Goal: Information Seeking & Learning: Compare options

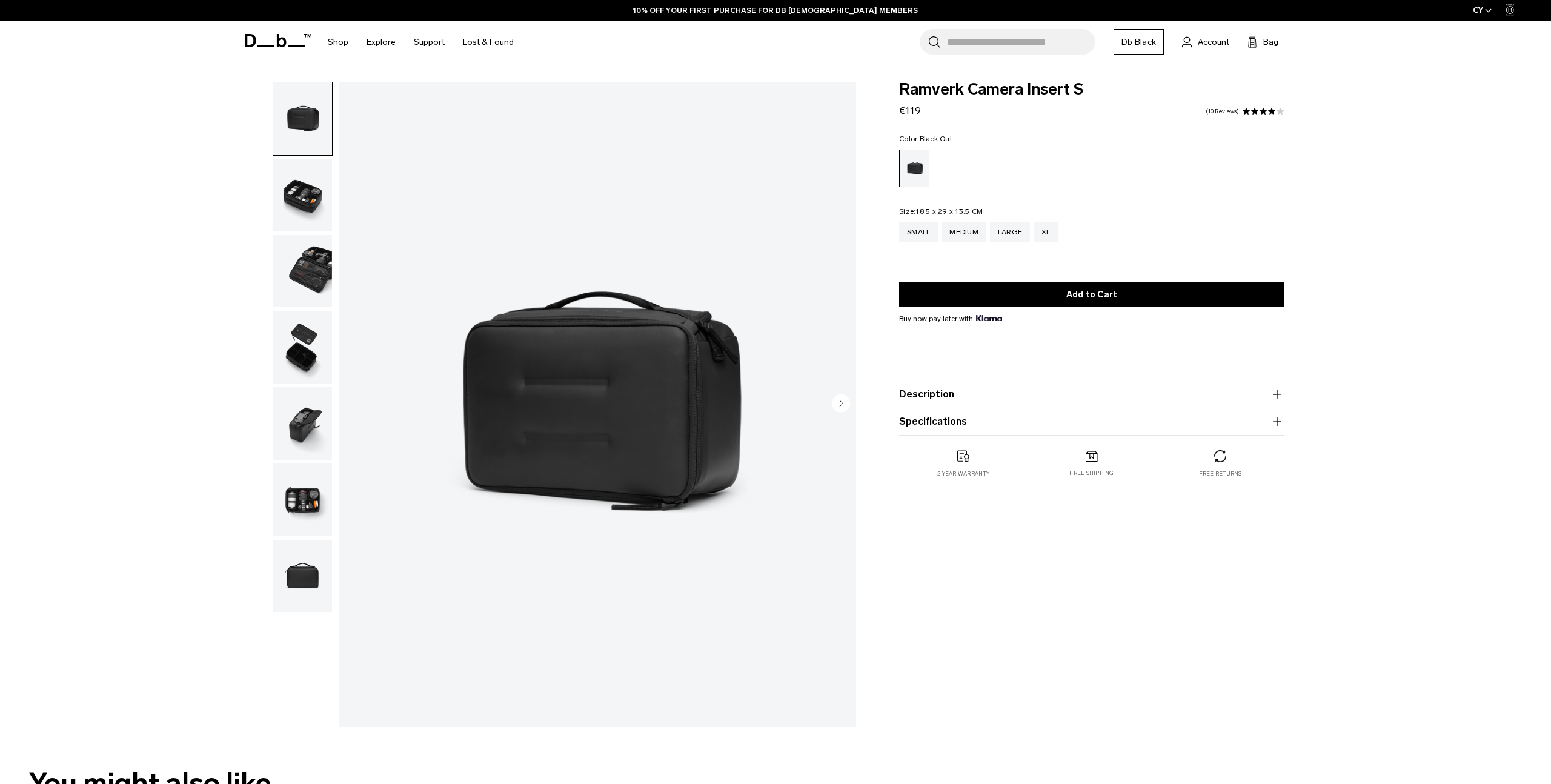
click at [977, 46] on input "Search for Bags, Luggage..." at bounding box center [1022, 42] width 149 height 26
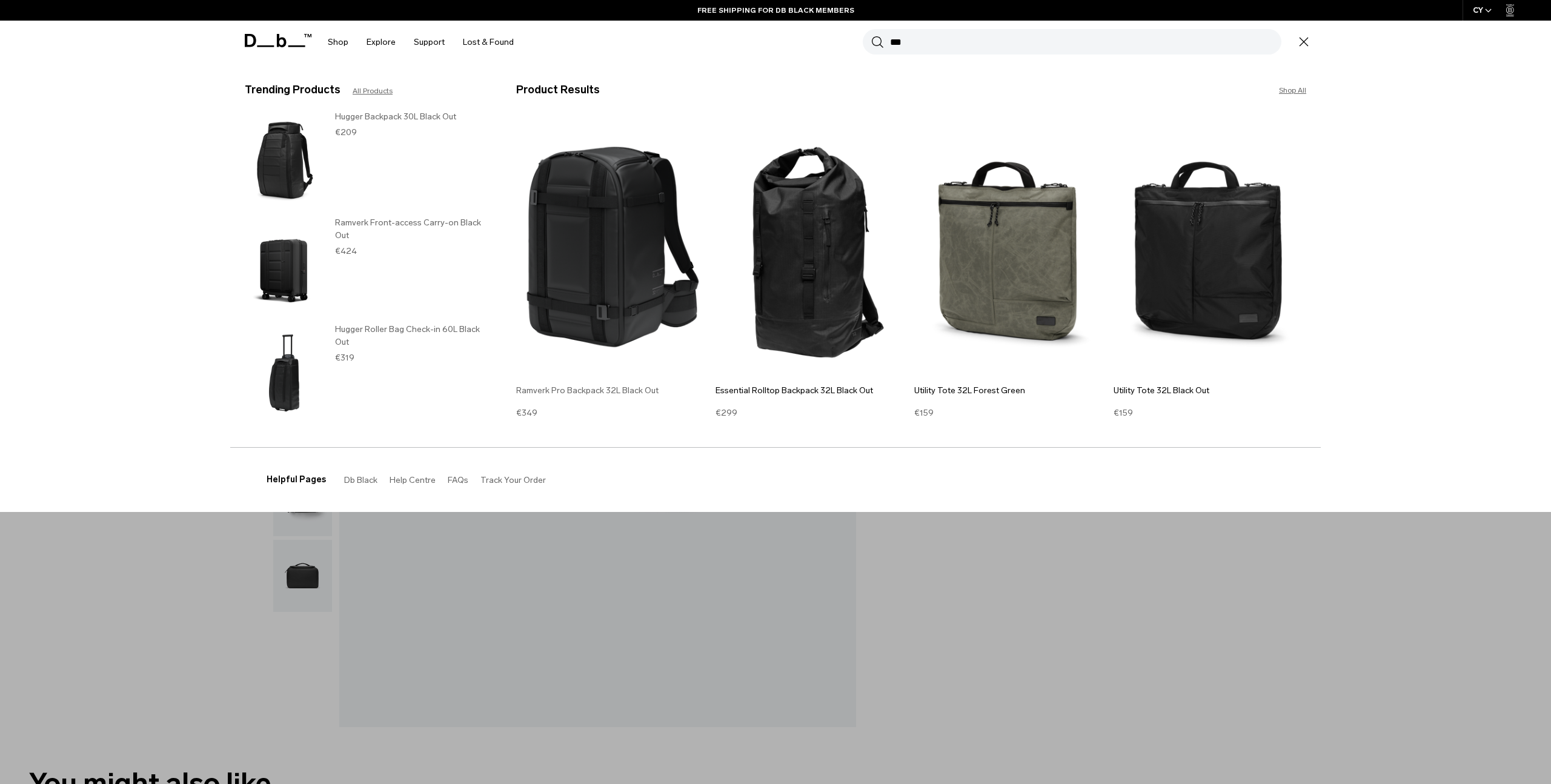
type input "***"
click at [622, 274] on img at bounding box center [613, 247] width 194 height 260
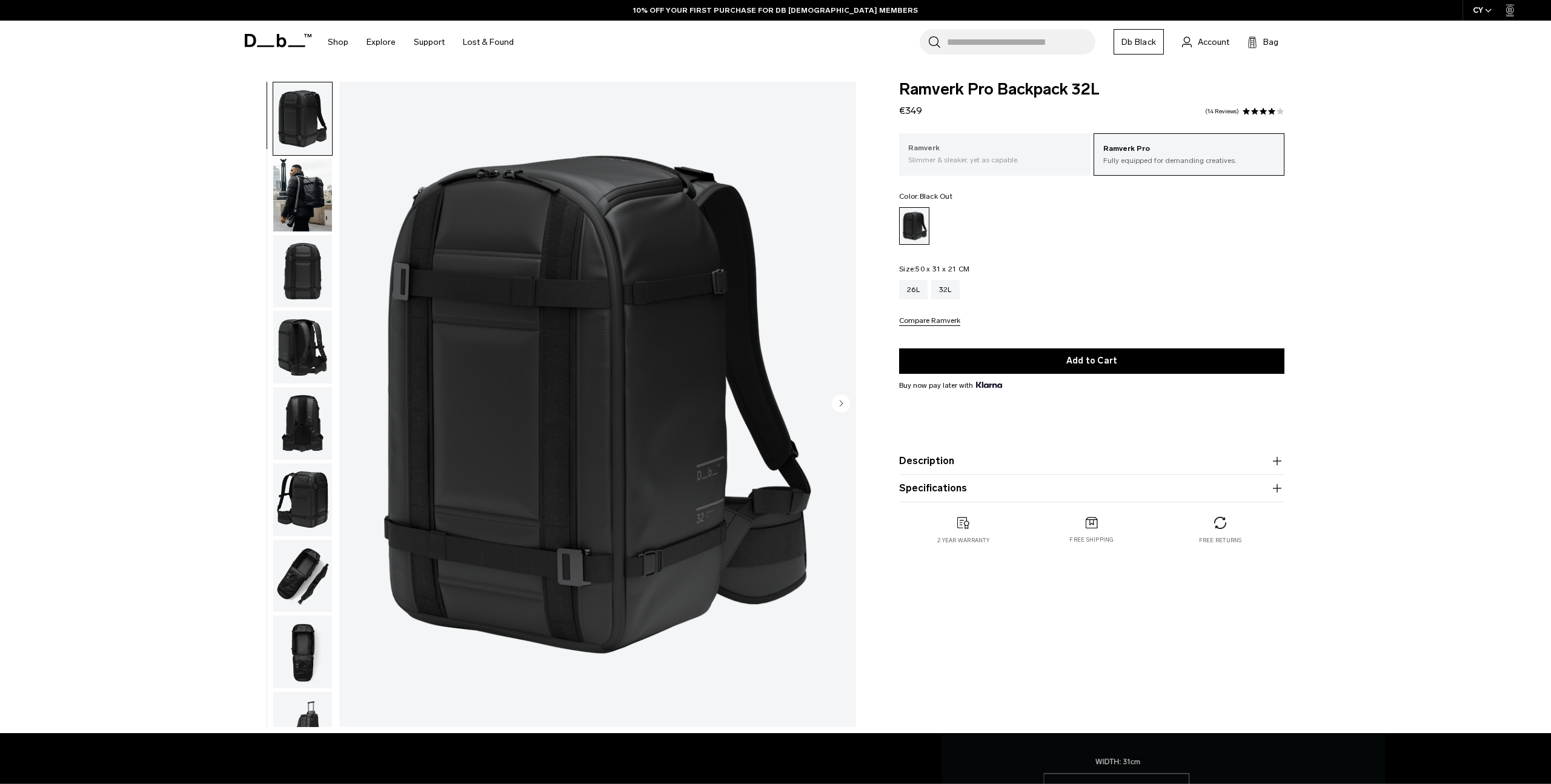
click at [1038, 159] on p "Slimmer & sleaker, yet as capable." at bounding box center [995, 159] width 174 height 11
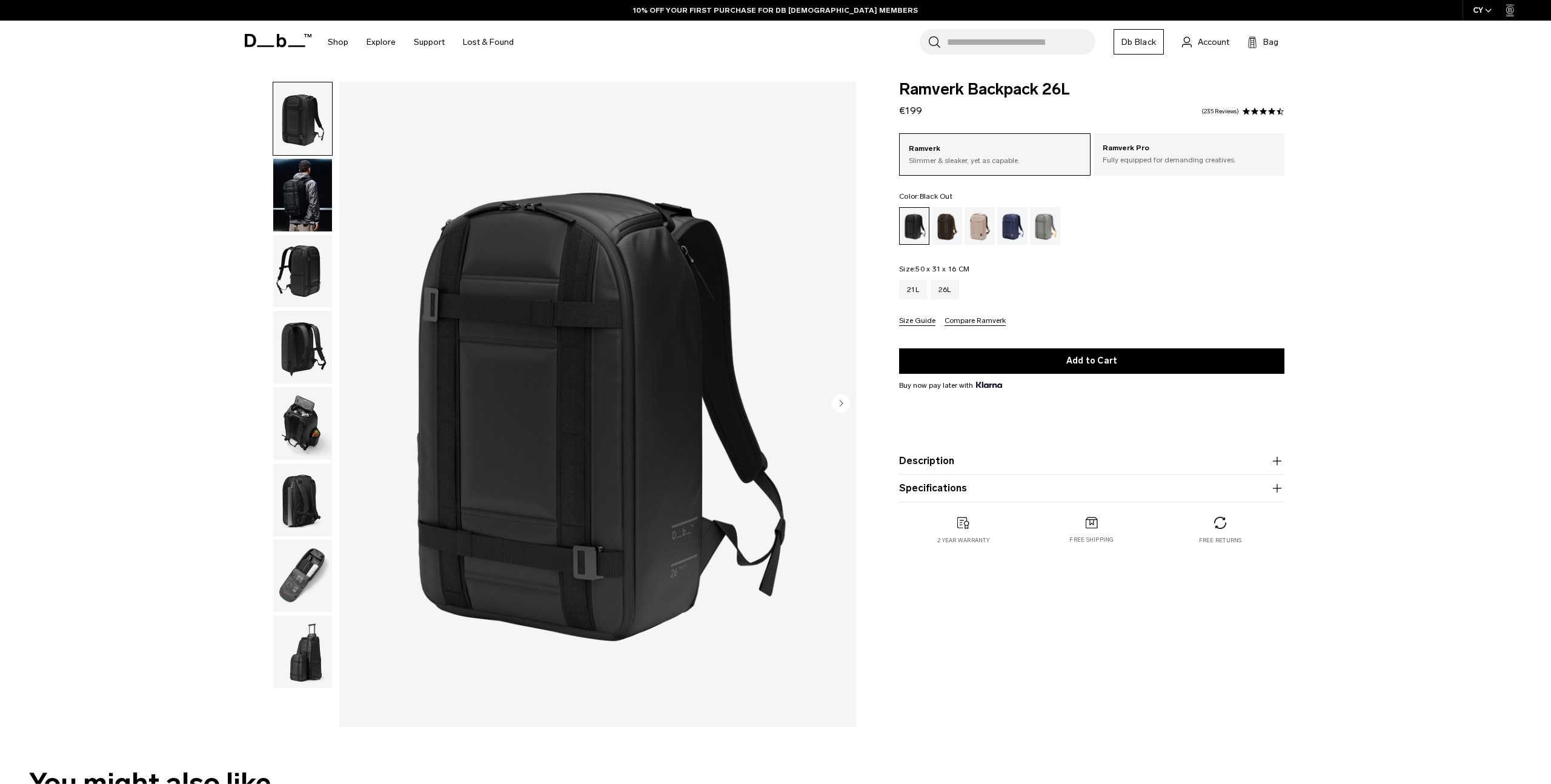
click at [1138, 159] on p "Fully equipped for demanding creatives." at bounding box center [1189, 159] width 174 height 11
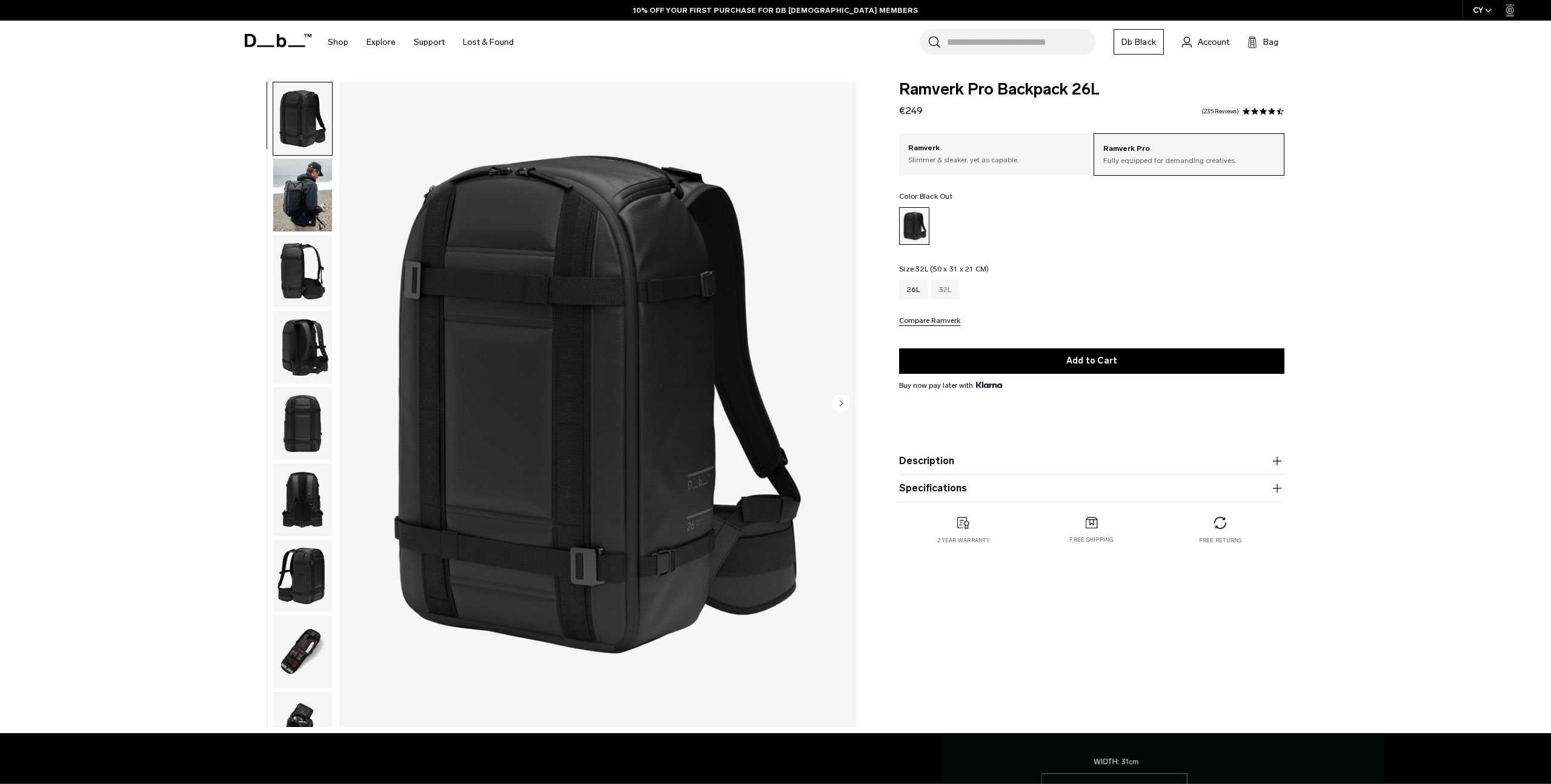
click at [951, 292] on div "32L" at bounding box center [945, 289] width 29 height 19
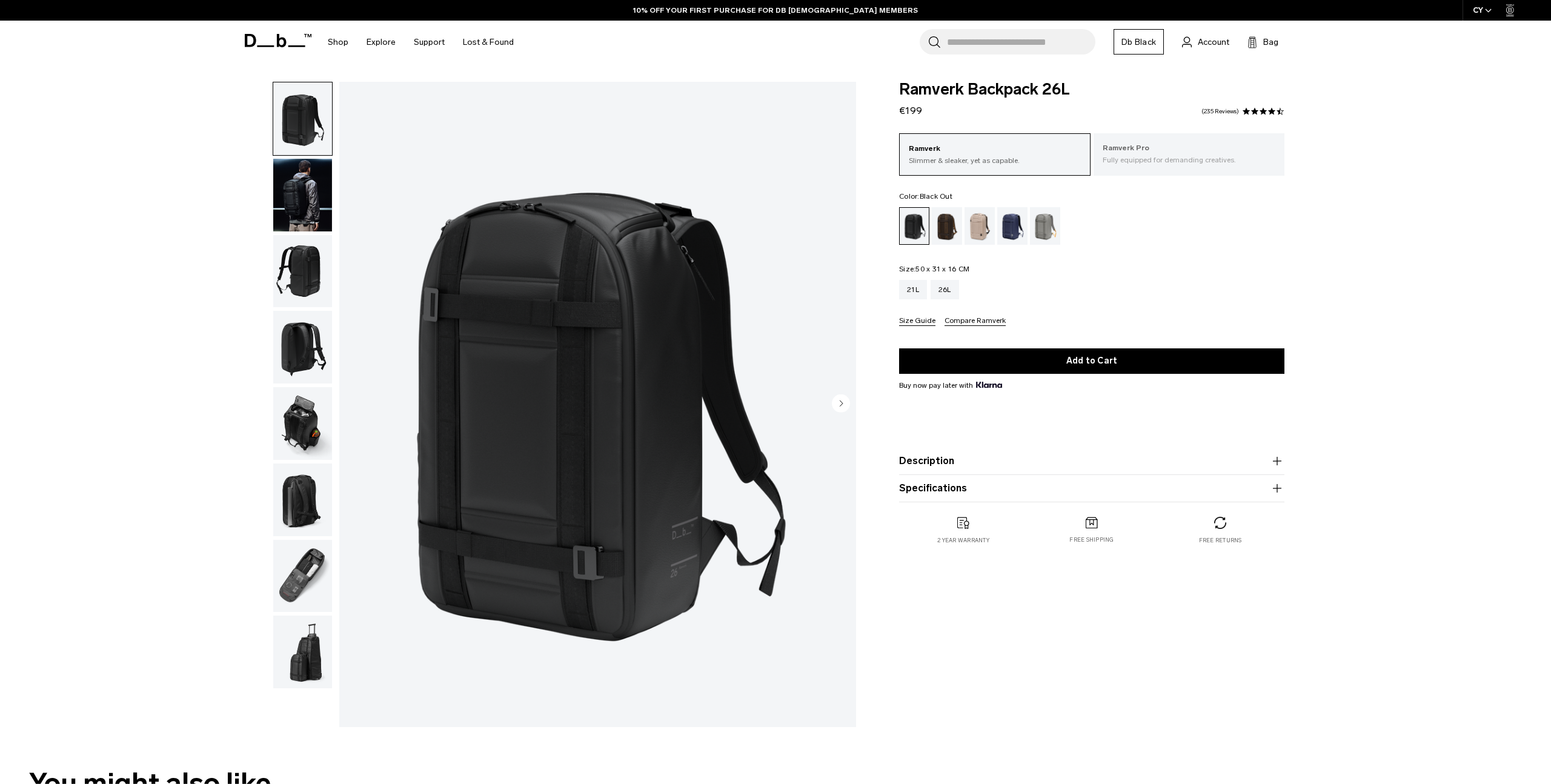
click at [1156, 150] on p "Ramverk Pro" at bounding box center [1189, 148] width 174 height 12
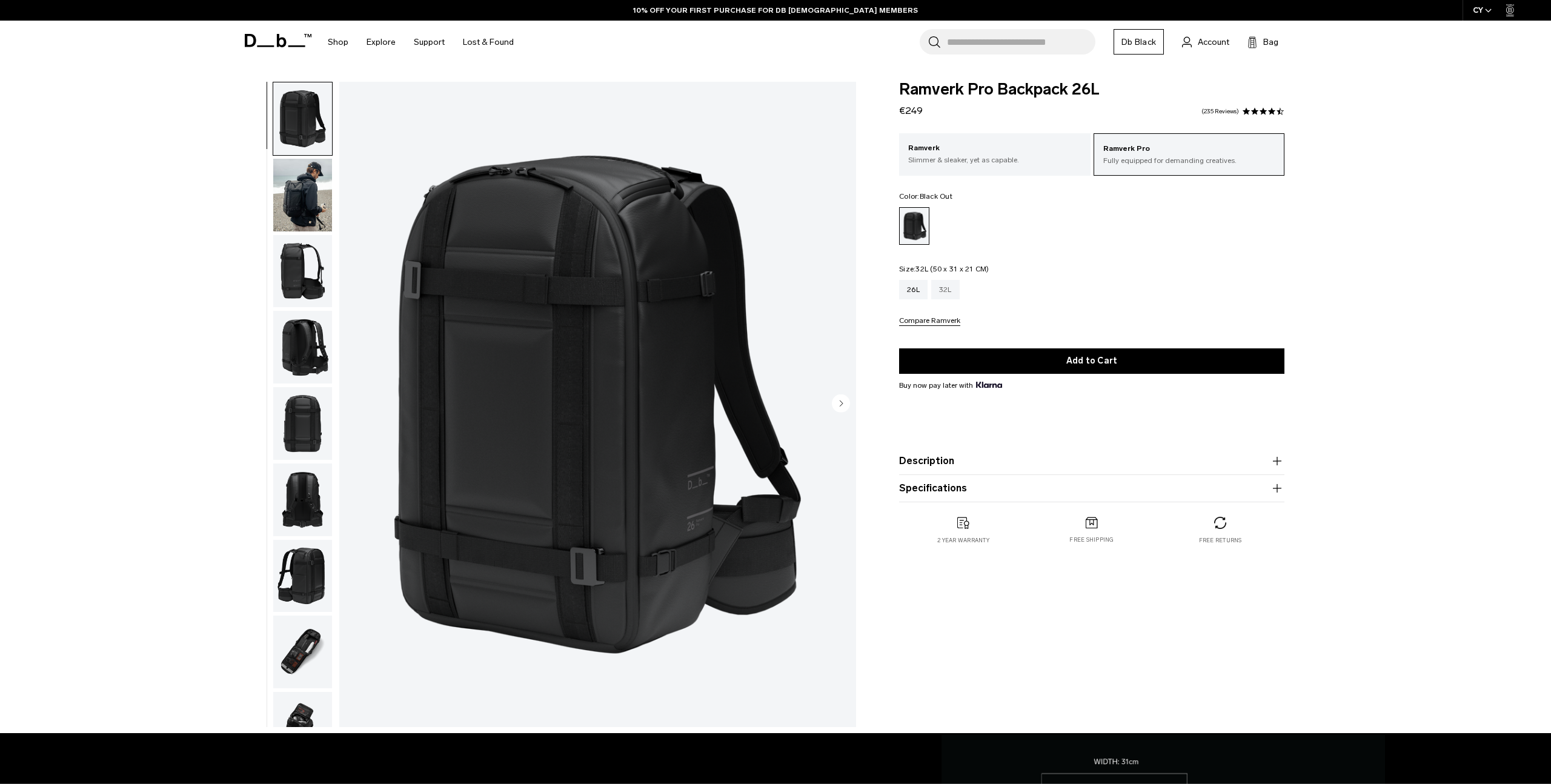
click at [950, 293] on div "32L" at bounding box center [945, 289] width 29 height 19
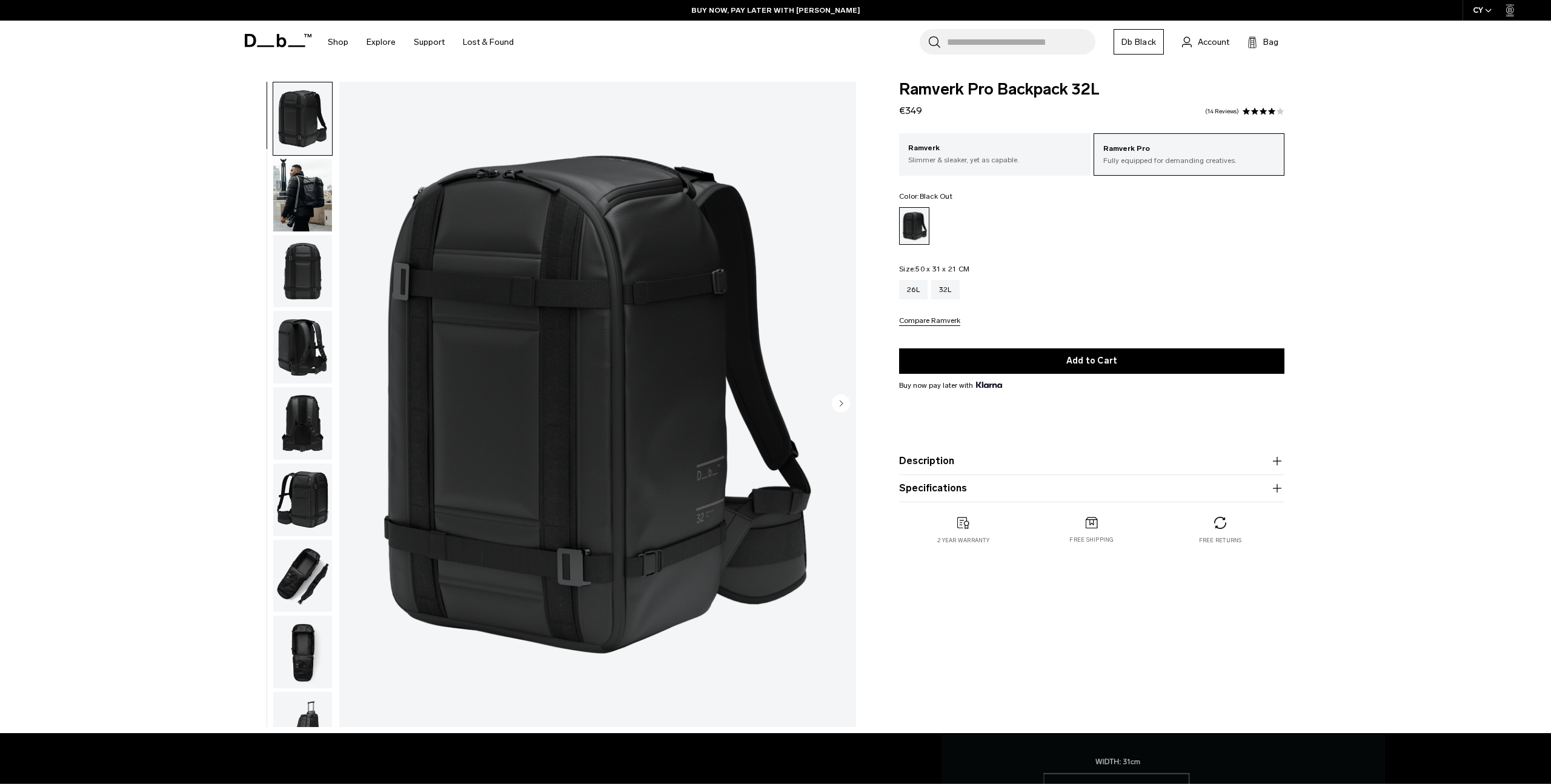
click at [1005, 301] on div "26L 32L Compare Ramverk" at bounding box center [1091, 303] width 385 height 46
click at [287, 185] on img "button" at bounding box center [303, 195] width 59 height 72
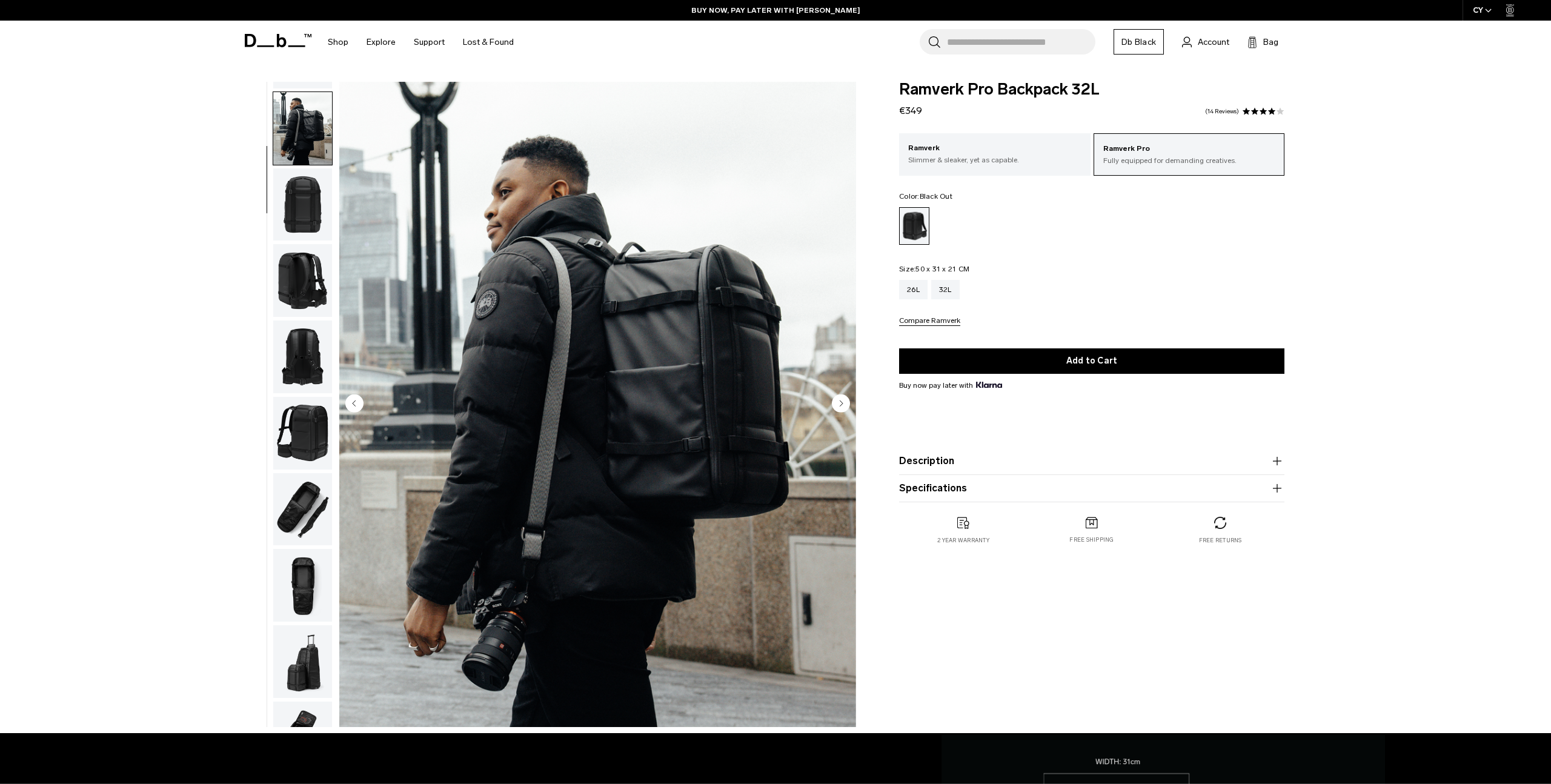
scroll to position [76, 0]
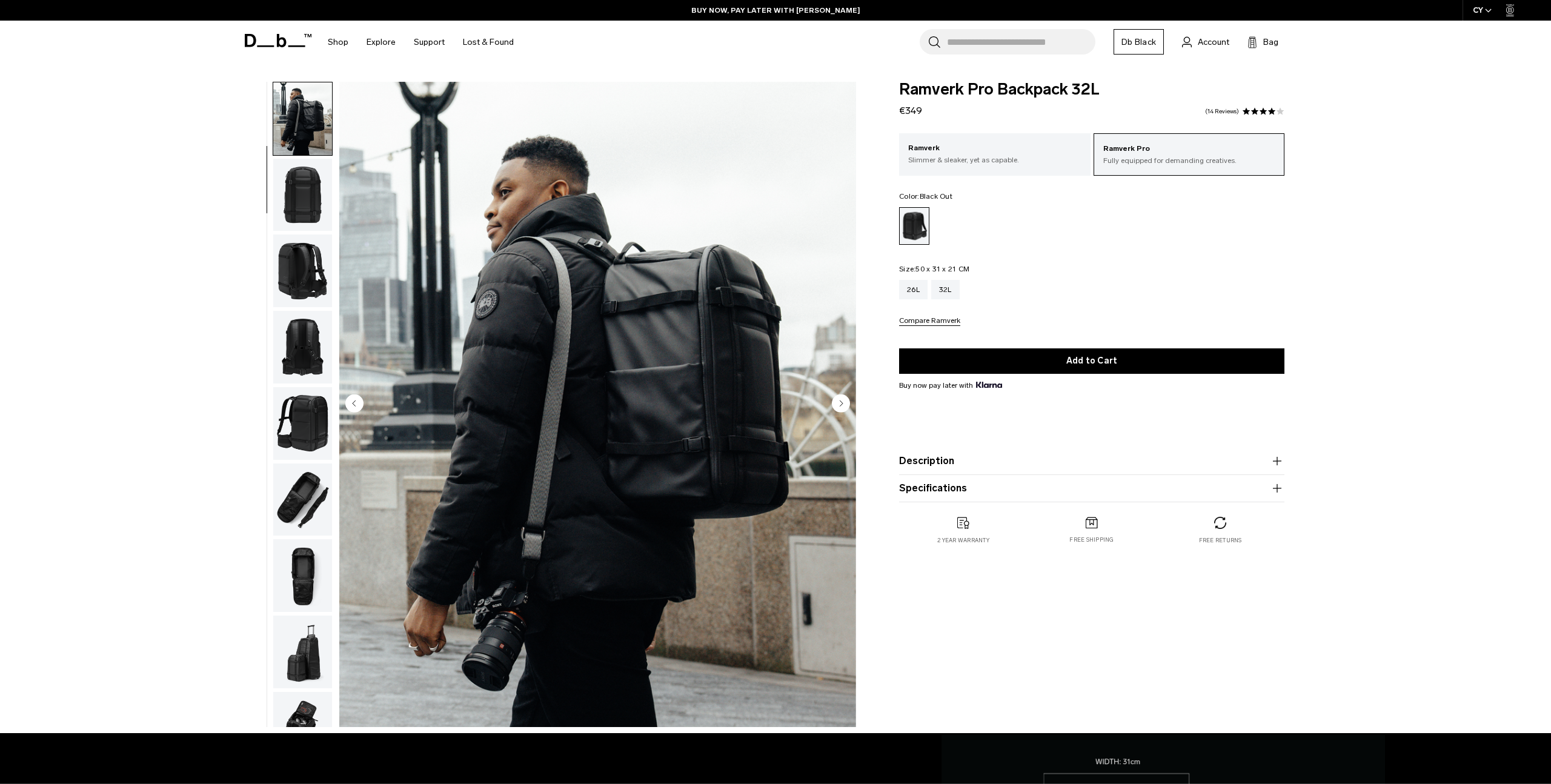
click at [297, 197] on img "button" at bounding box center [303, 195] width 59 height 72
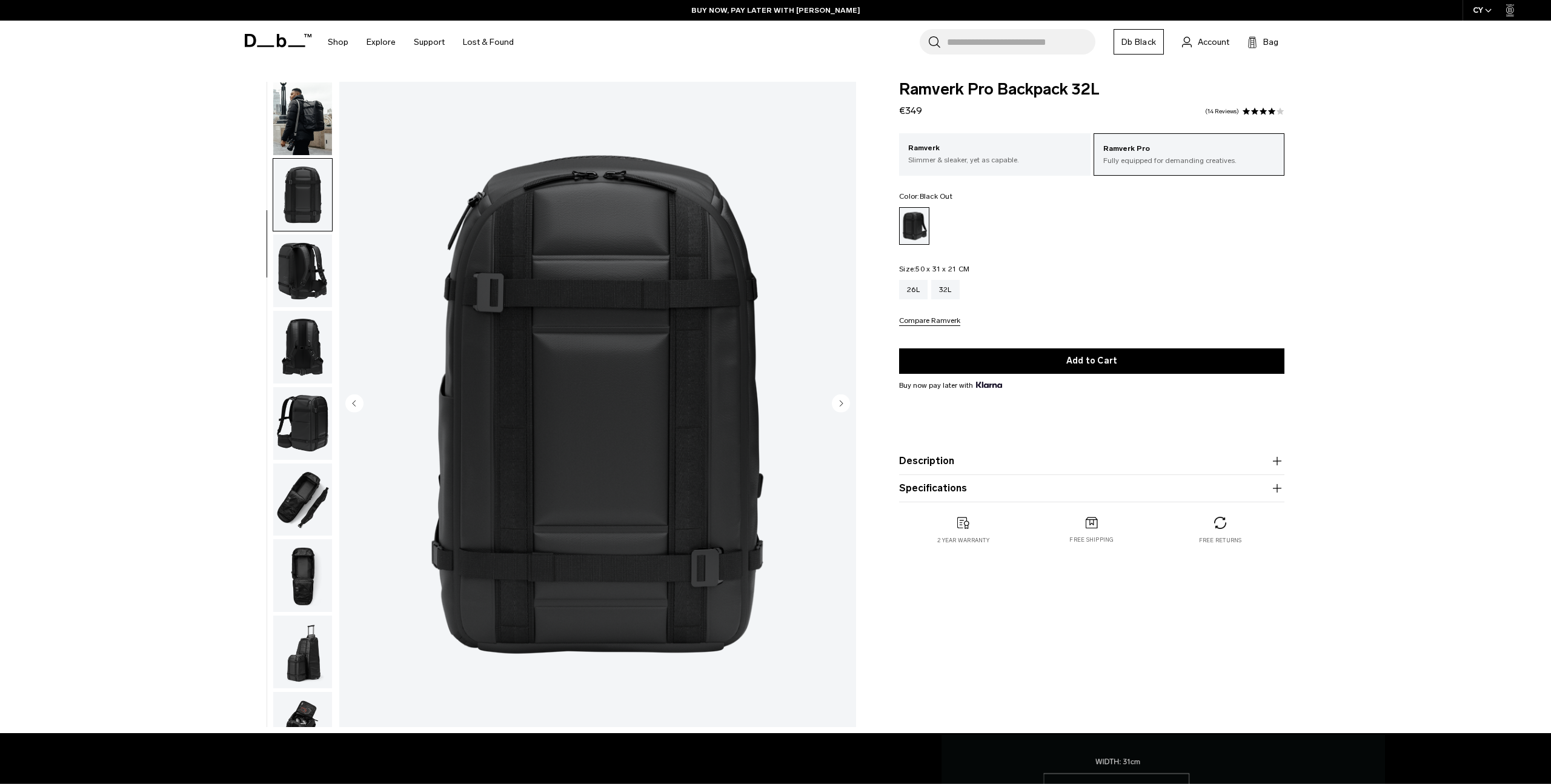
scroll to position [114, 0]
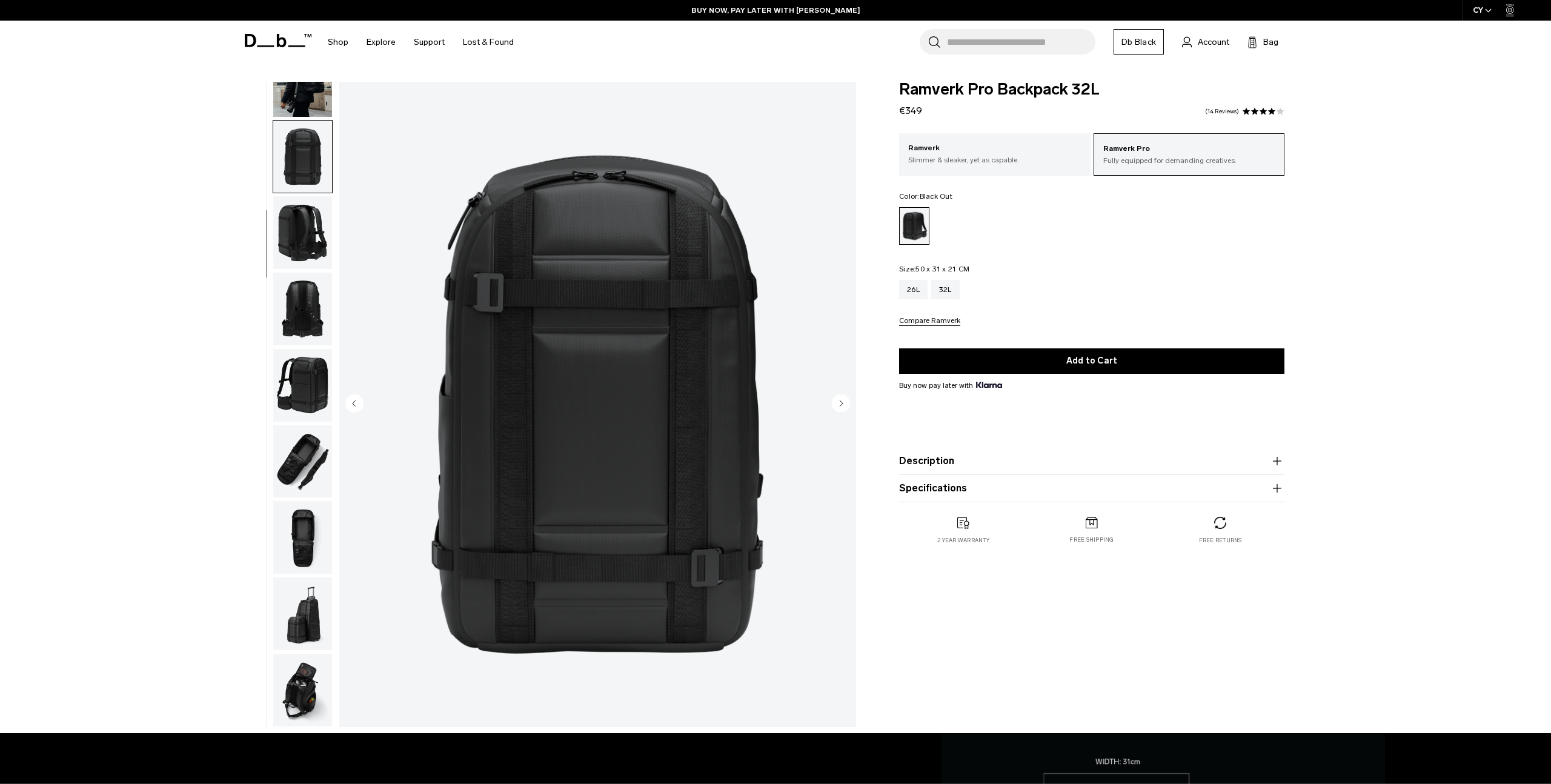
click at [297, 197] on img "button" at bounding box center [303, 232] width 59 height 72
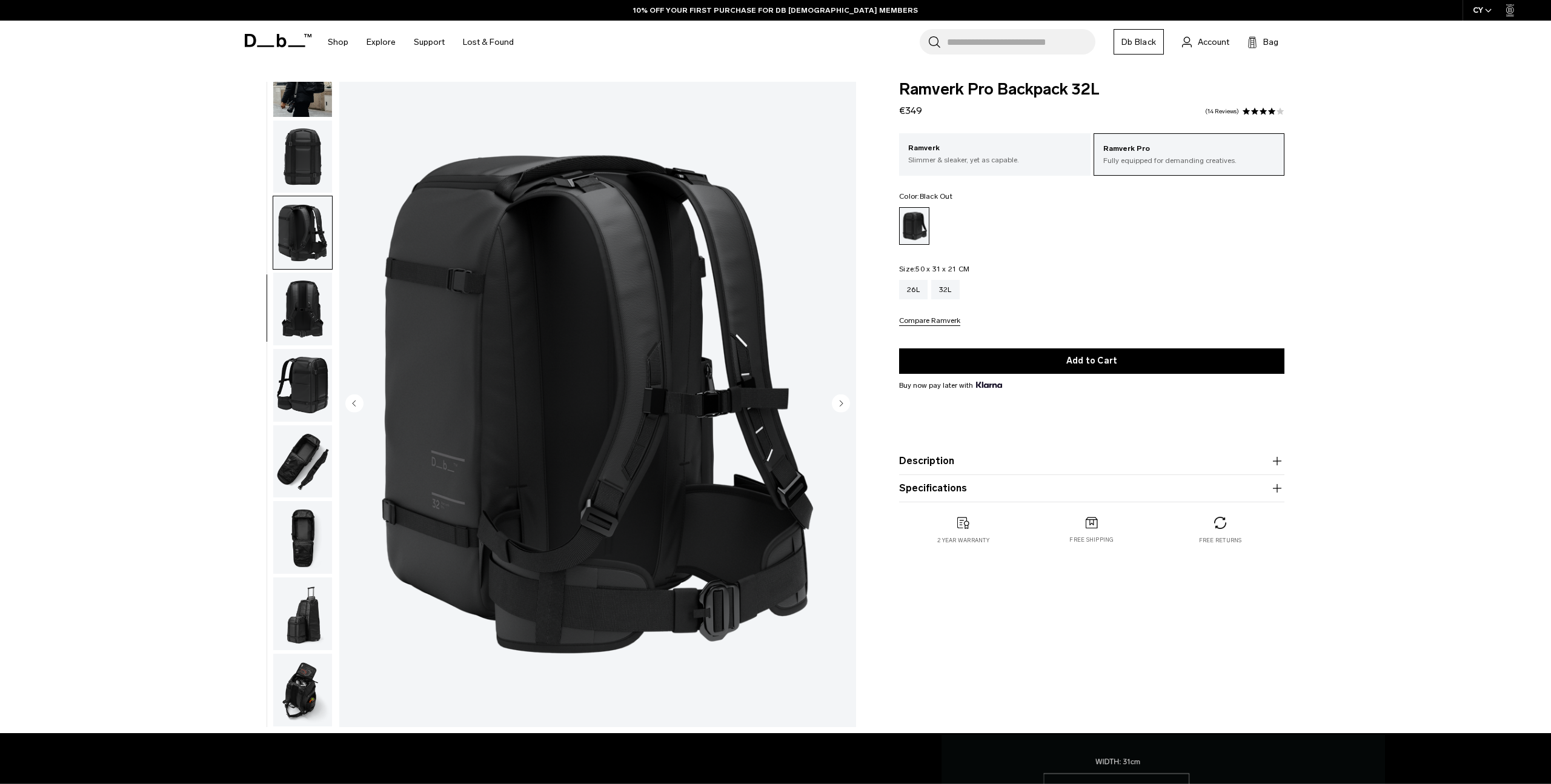
click at [298, 315] on img "button" at bounding box center [303, 309] width 59 height 72
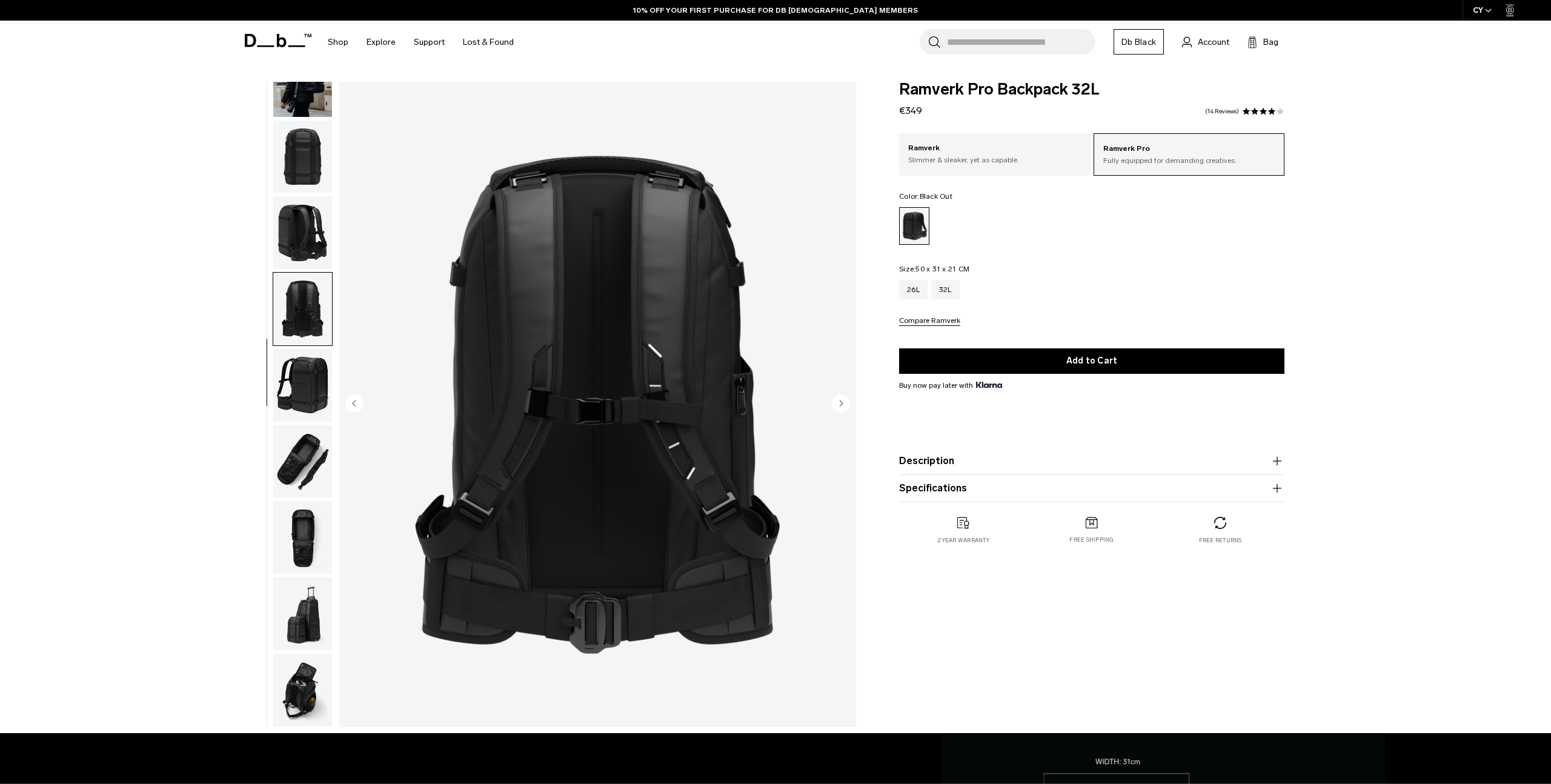
click at [298, 419] on img "button" at bounding box center [303, 385] width 59 height 72
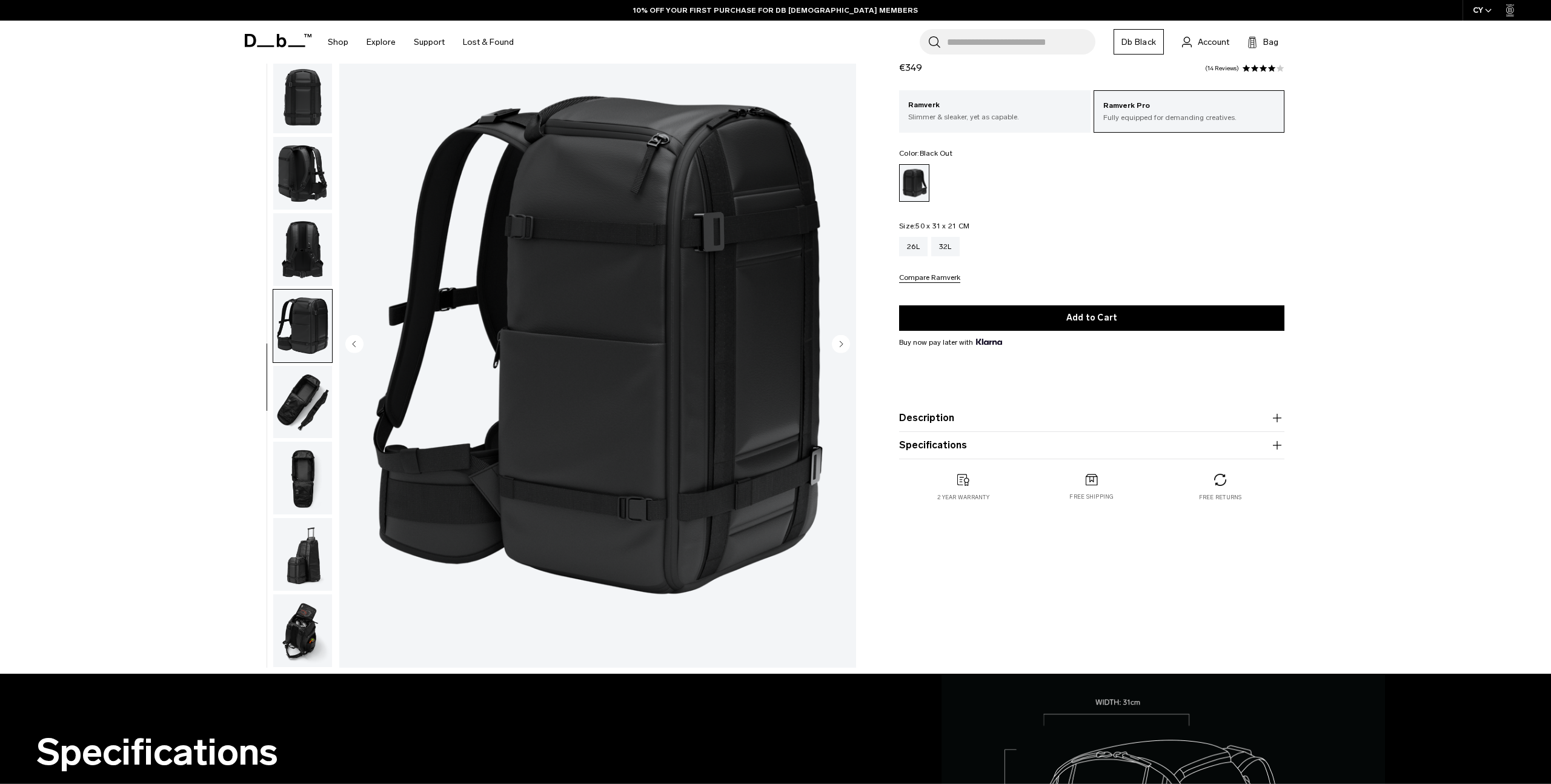
scroll to position [57, 0]
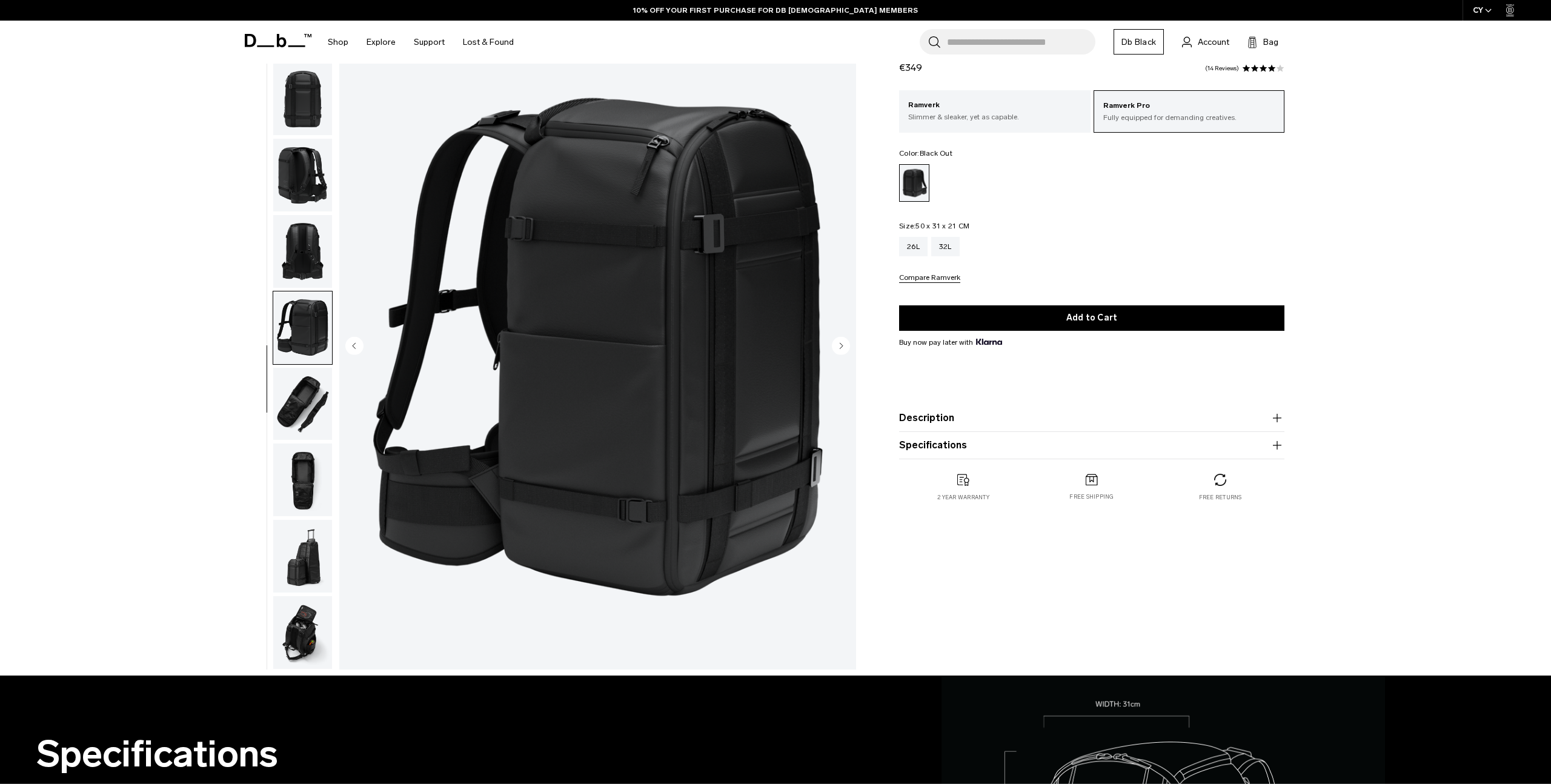
click at [297, 473] on img "button" at bounding box center [303, 479] width 59 height 72
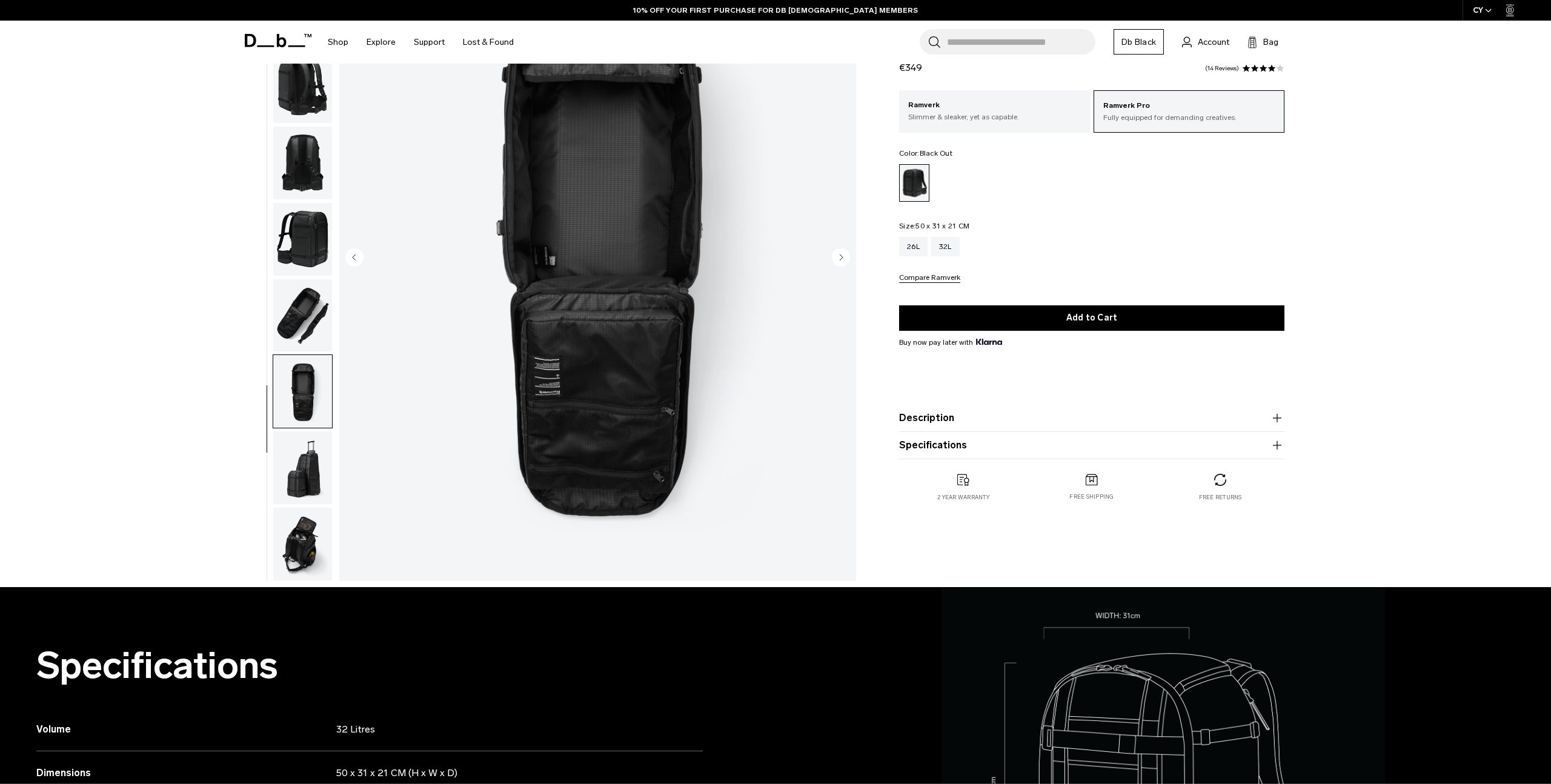
scroll to position [147, 0]
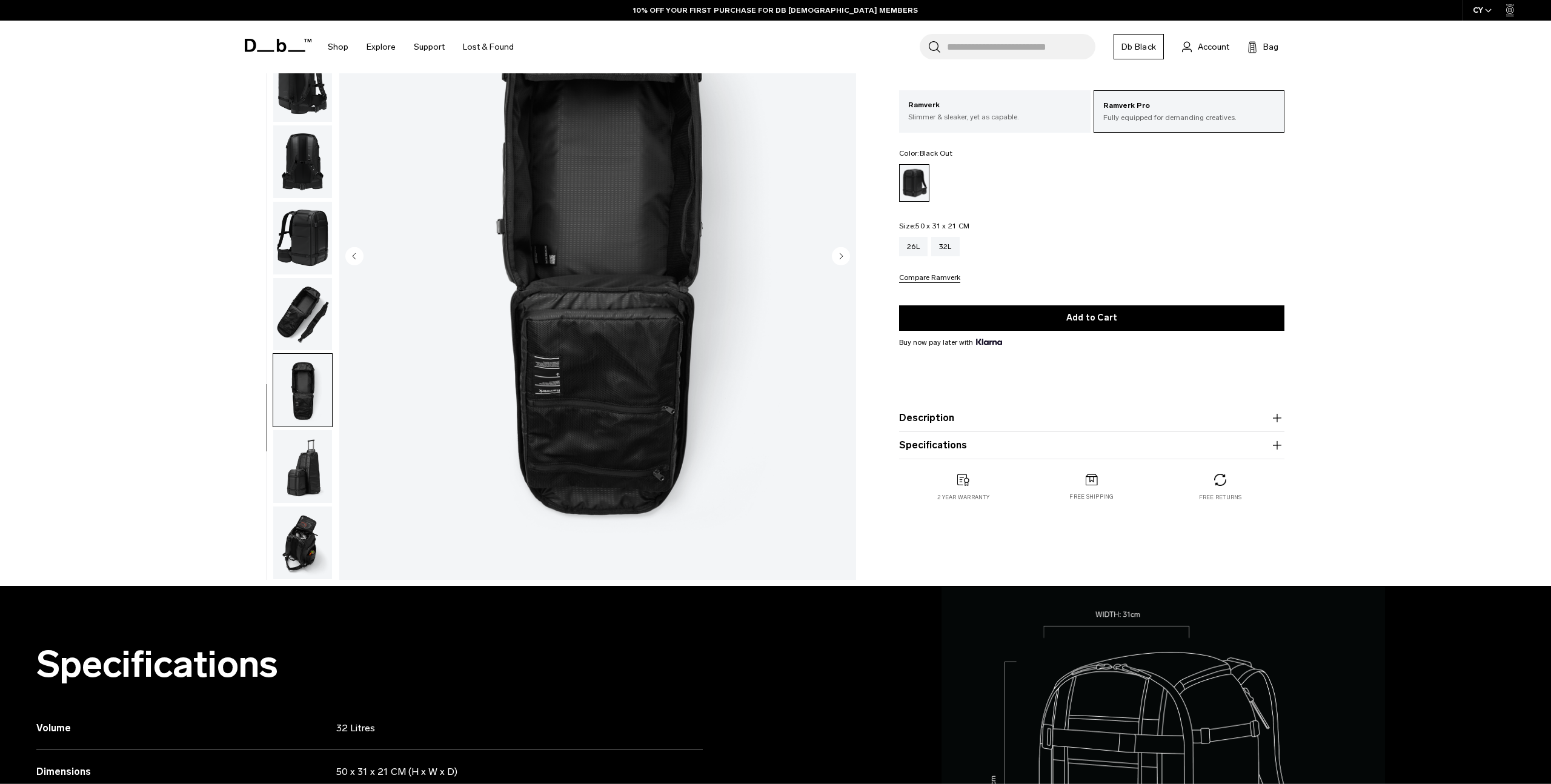
click at [293, 482] on img "button" at bounding box center [303, 466] width 59 height 72
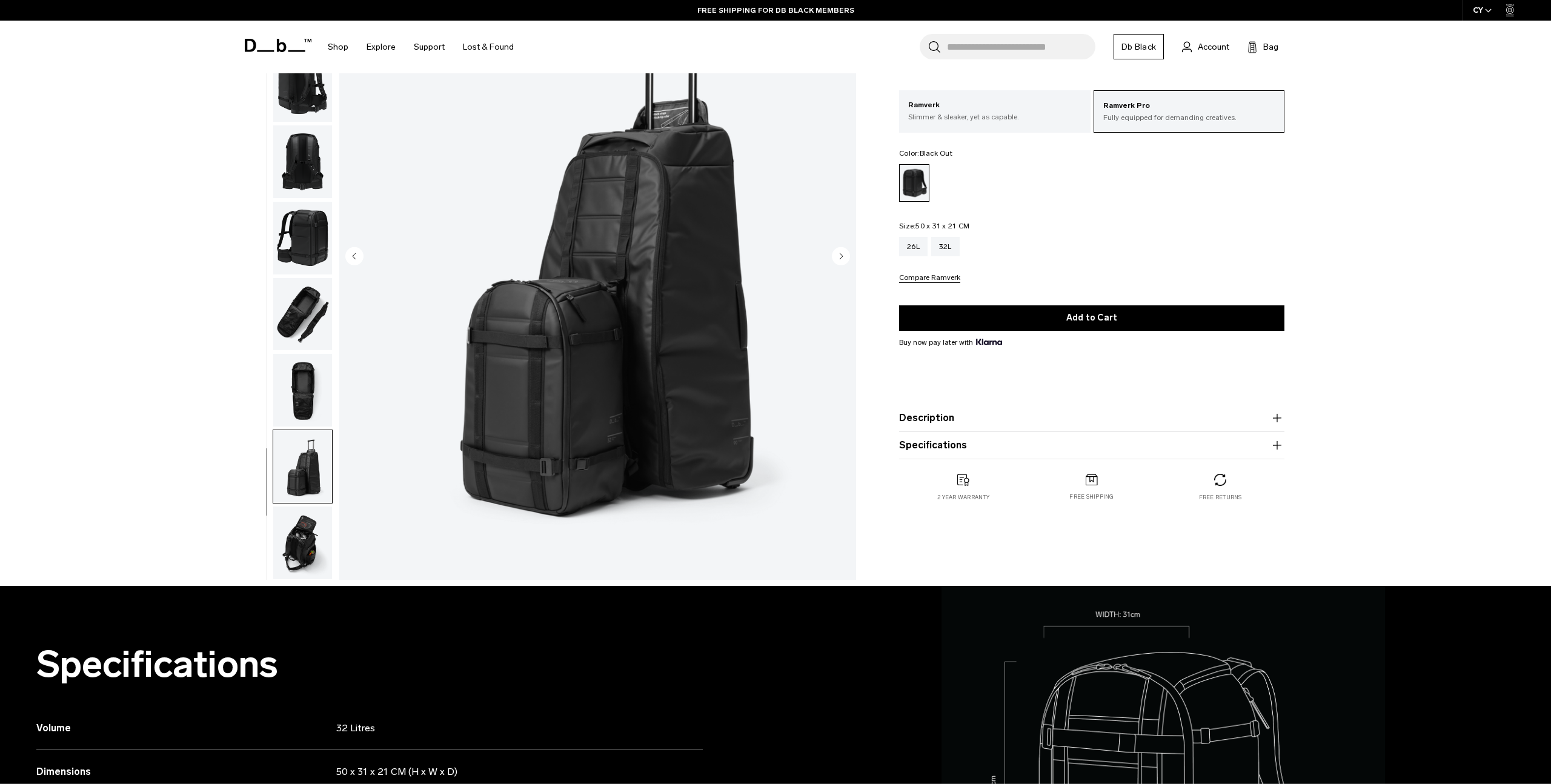
scroll to position [0, 0]
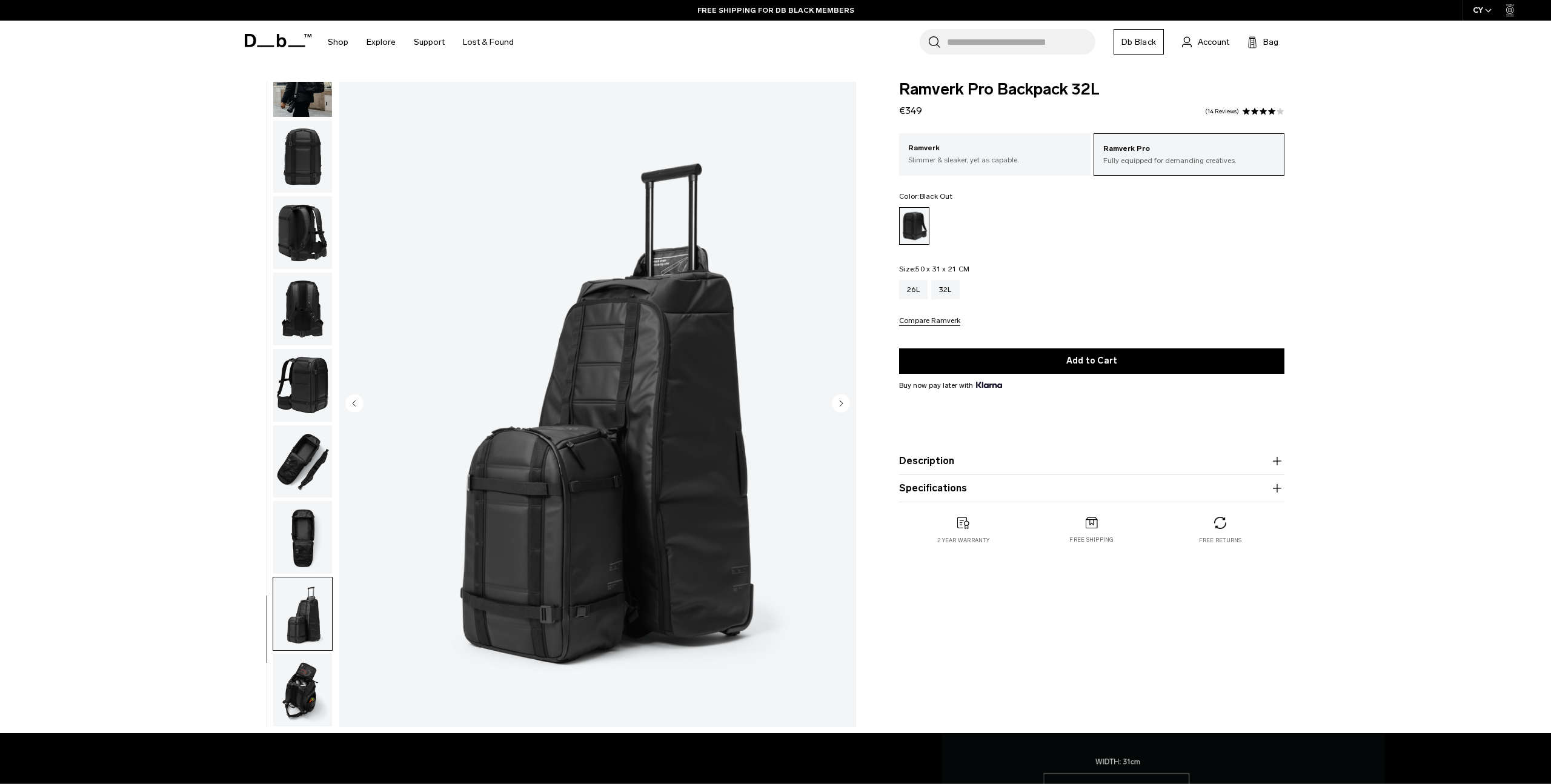
click at [284, 473] on img "button" at bounding box center [303, 461] width 59 height 72
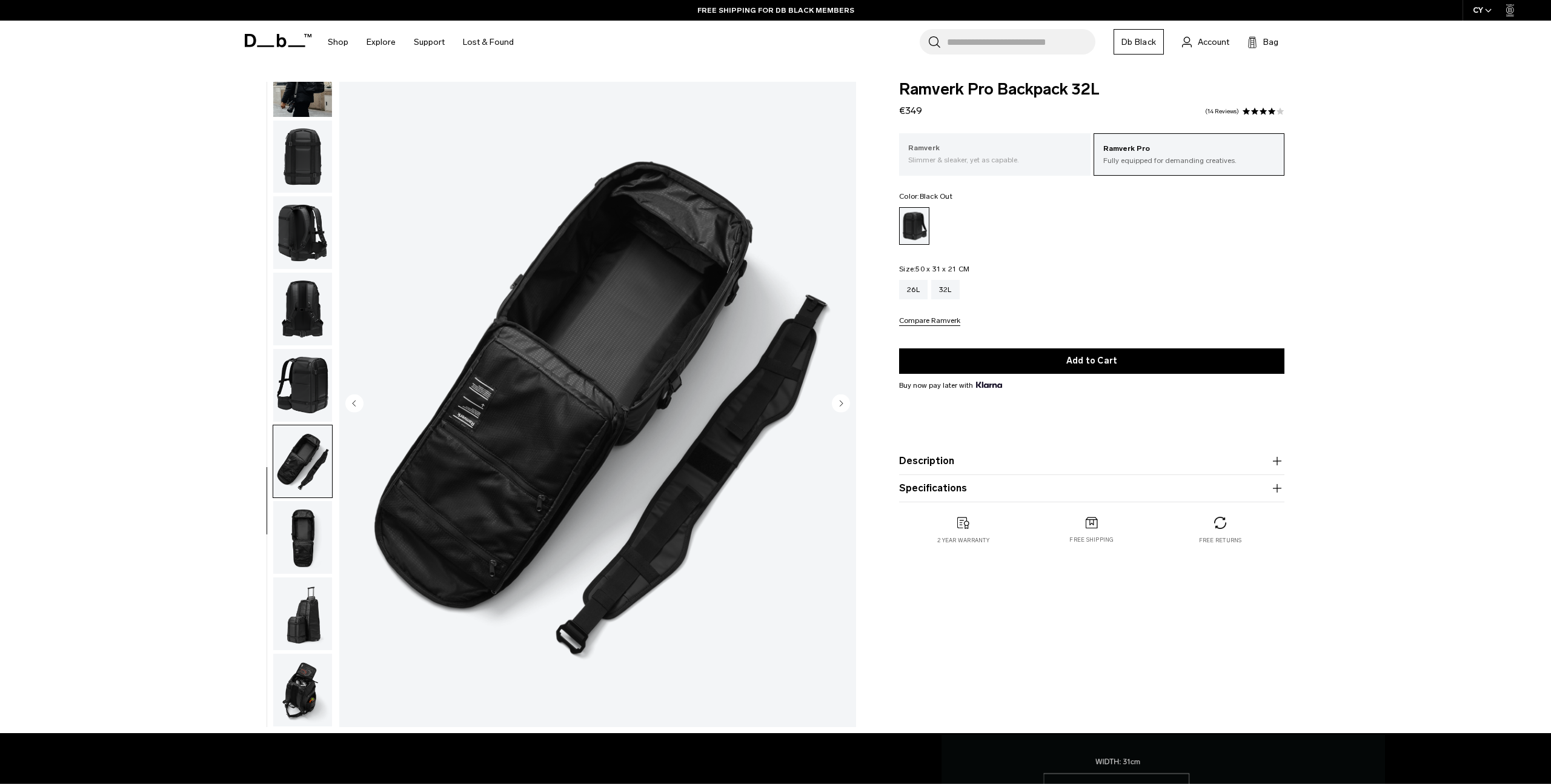
click at [963, 159] on p "Slimmer & sleaker, yet as capable." at bounding box center [995, 159] width 174 height 11
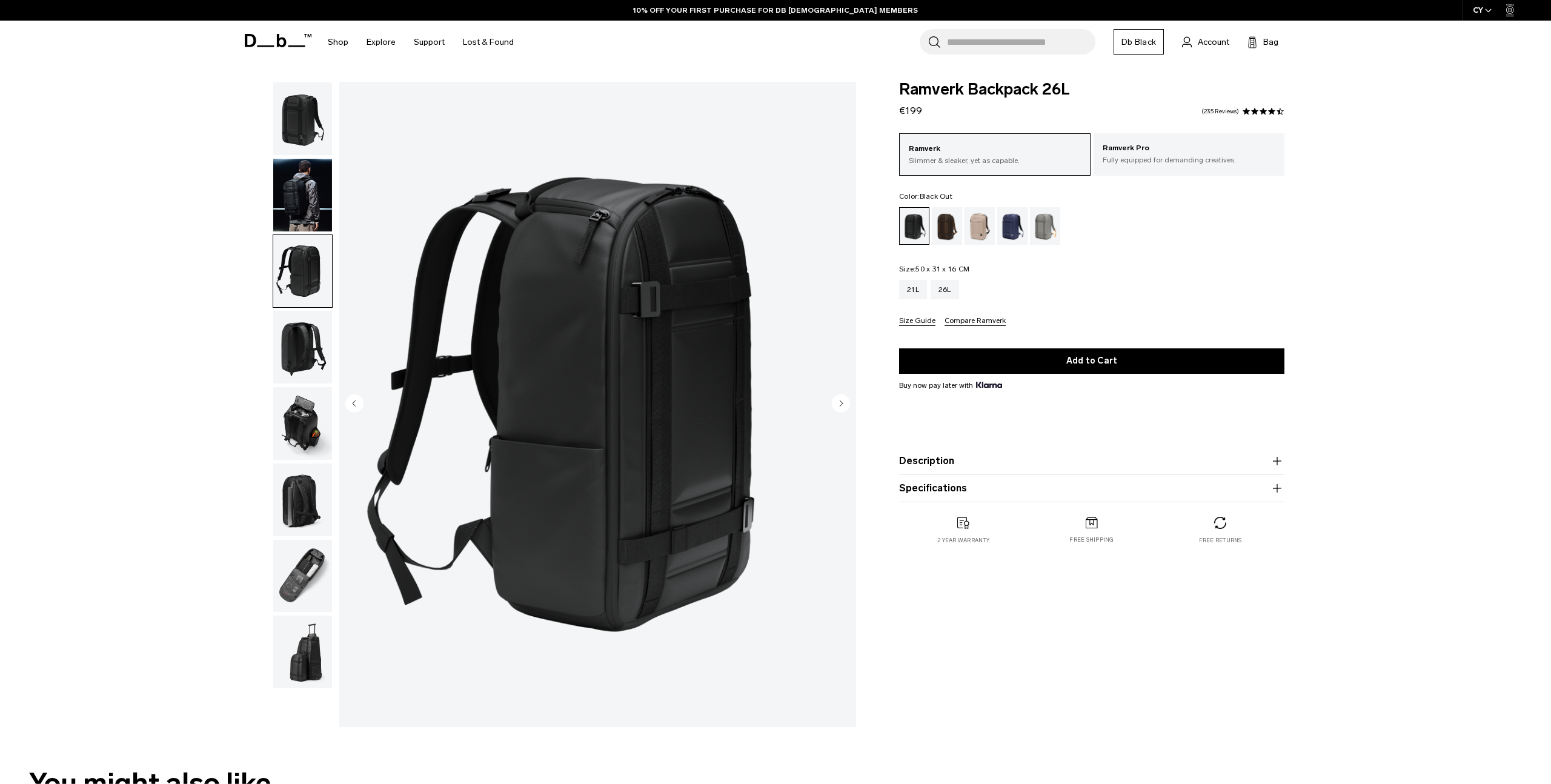
click at [298, 347] on img "button" at bounding box center [303, 347] width 59 height 72
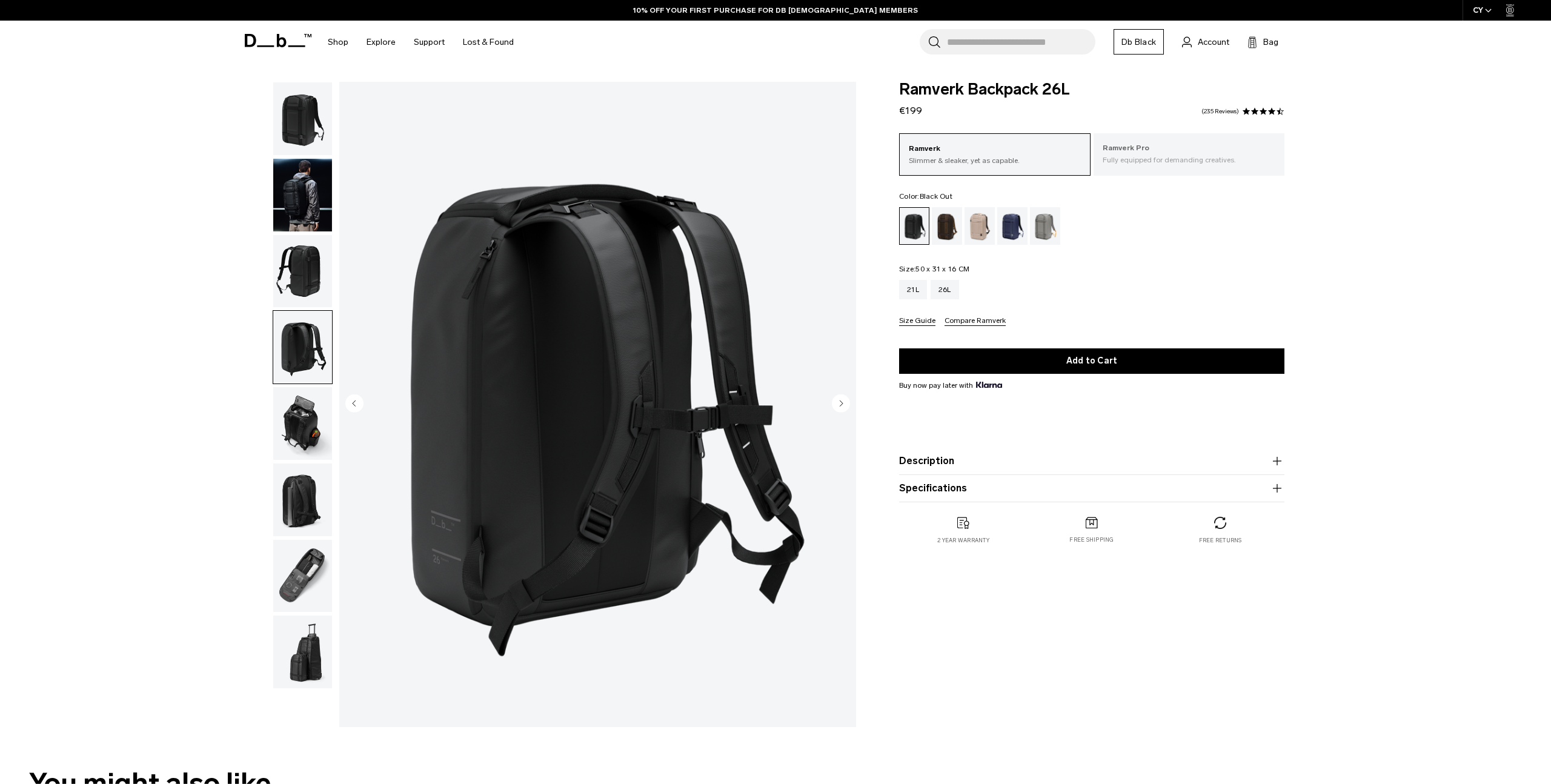
click at [1144, 150] on p "Ramverk Pro" at bounding box center [1189, 148] width 174 height 12
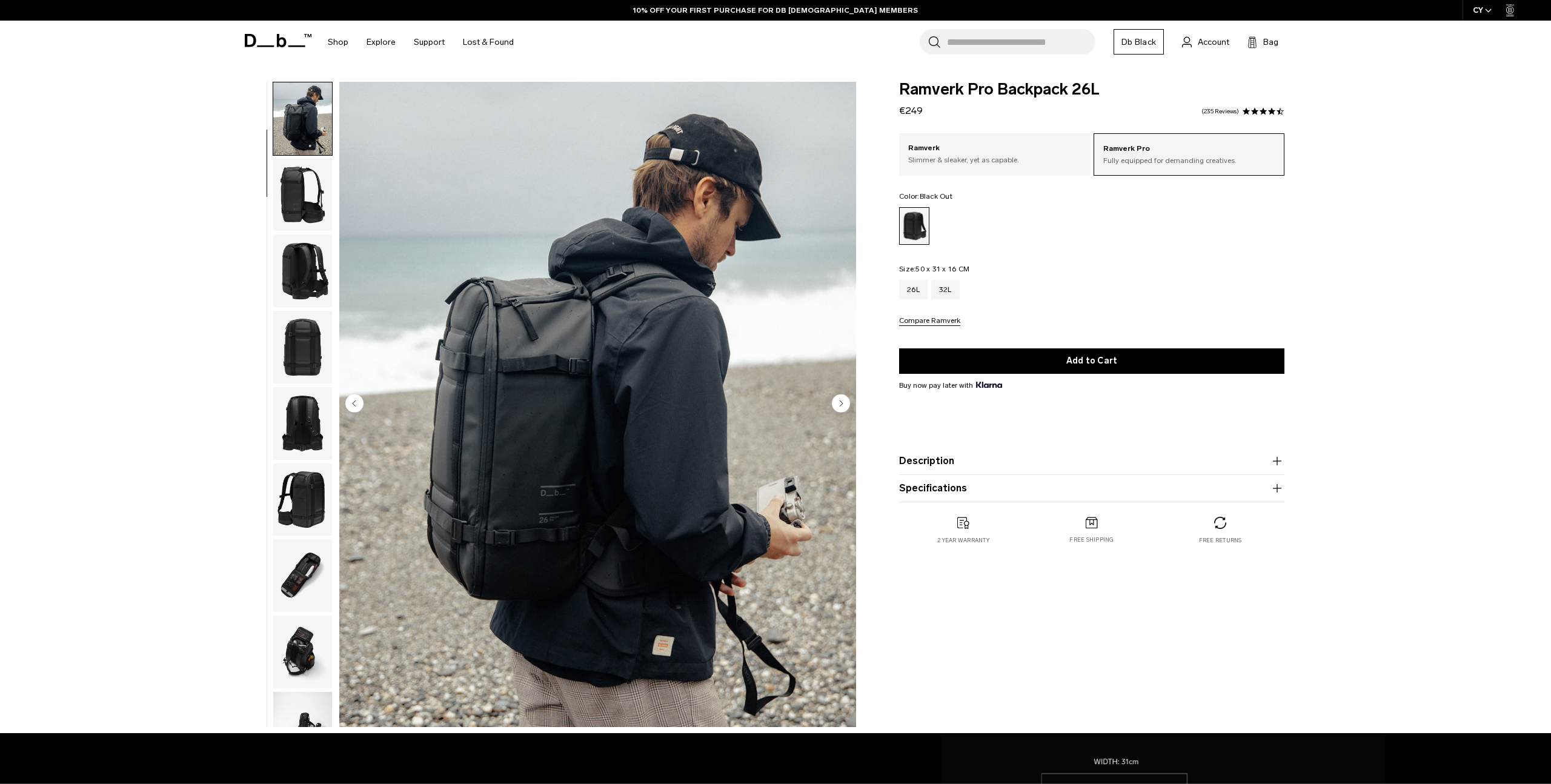
click at [295, 197] on img "button" at bounding box center [303, 195] width 59 height 72
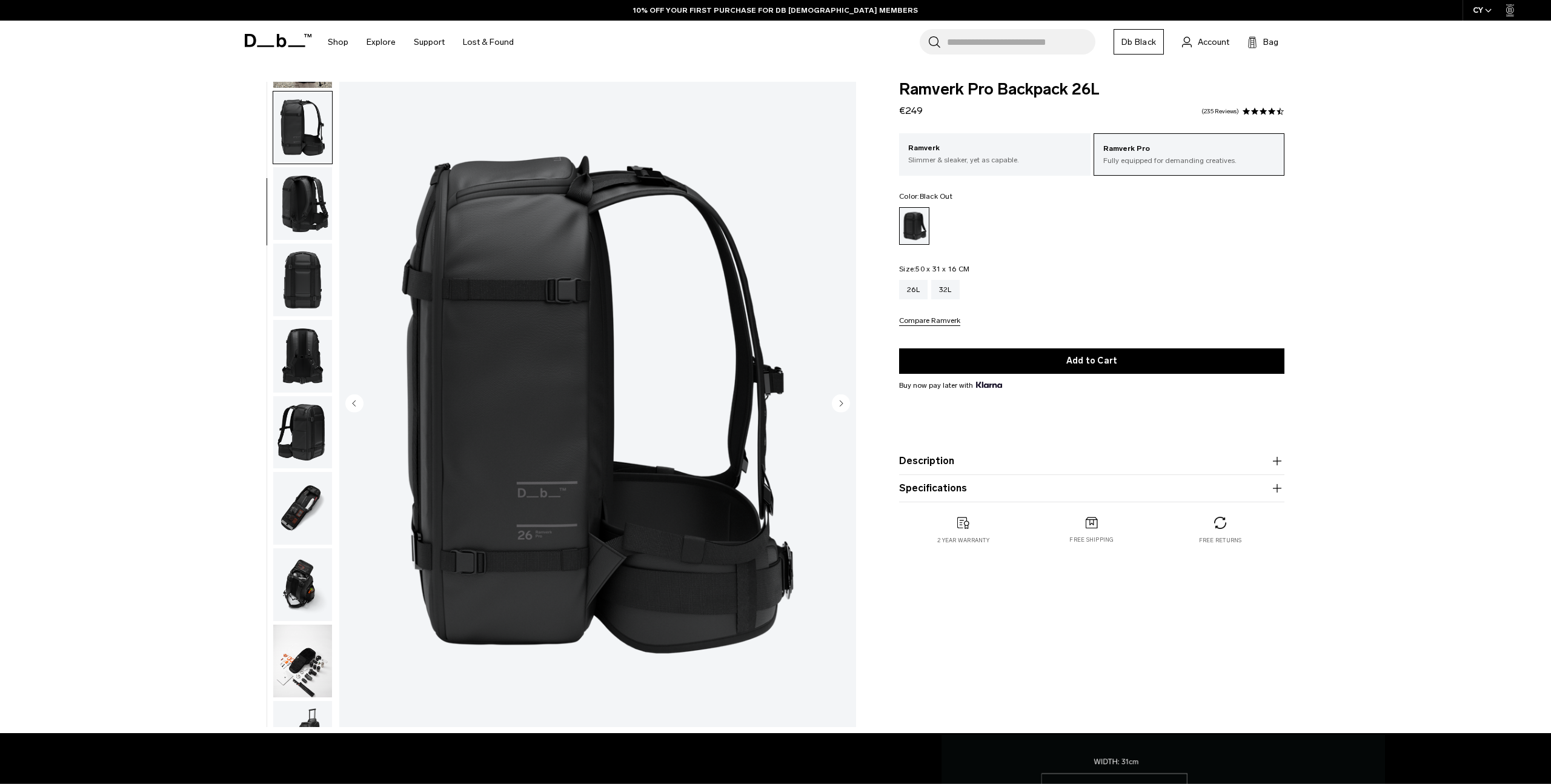
scroll to position [153, 0]
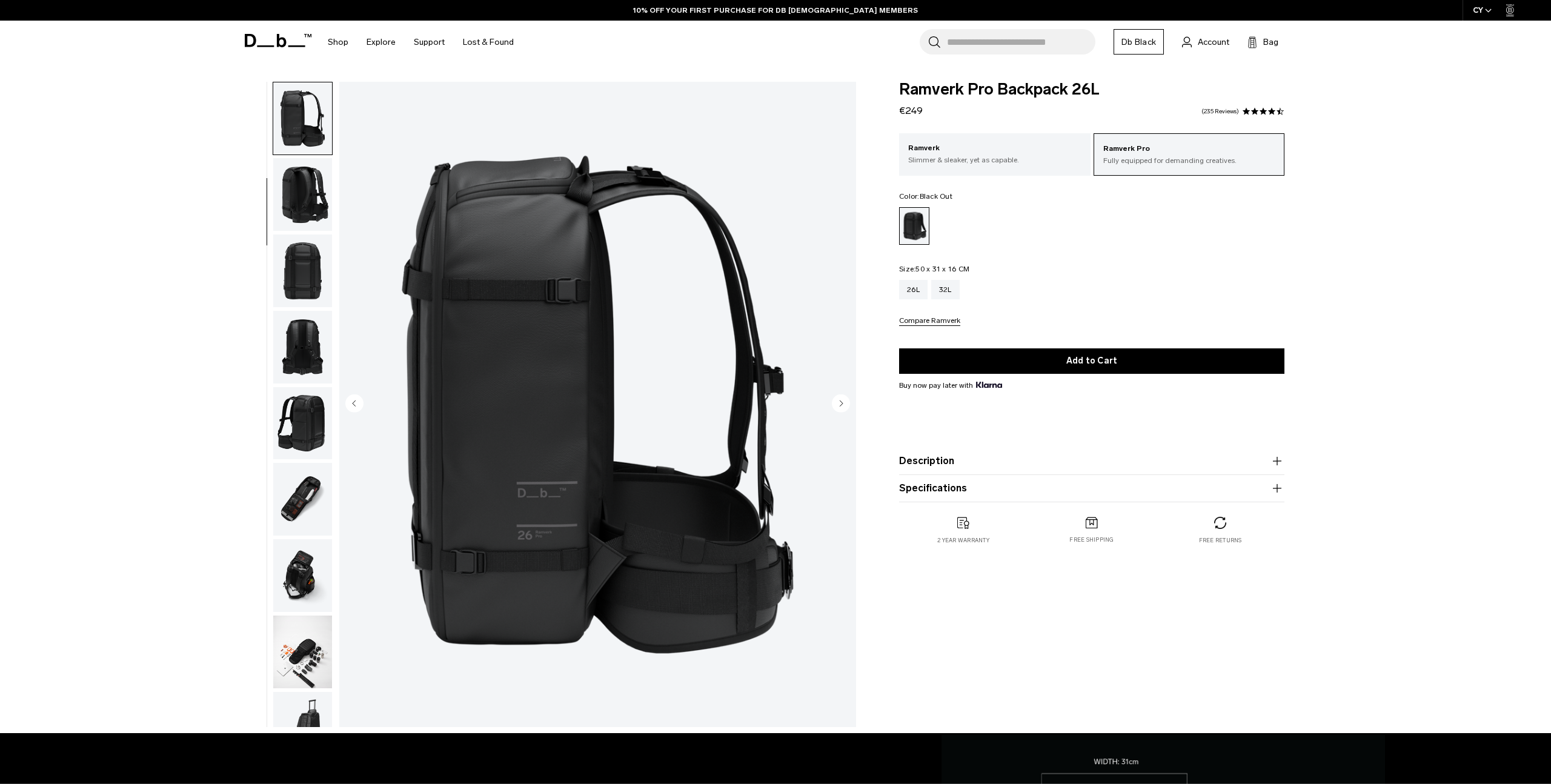
click at [301, 276] on img "button" at bounding box center [303, 271] width 59 height 72
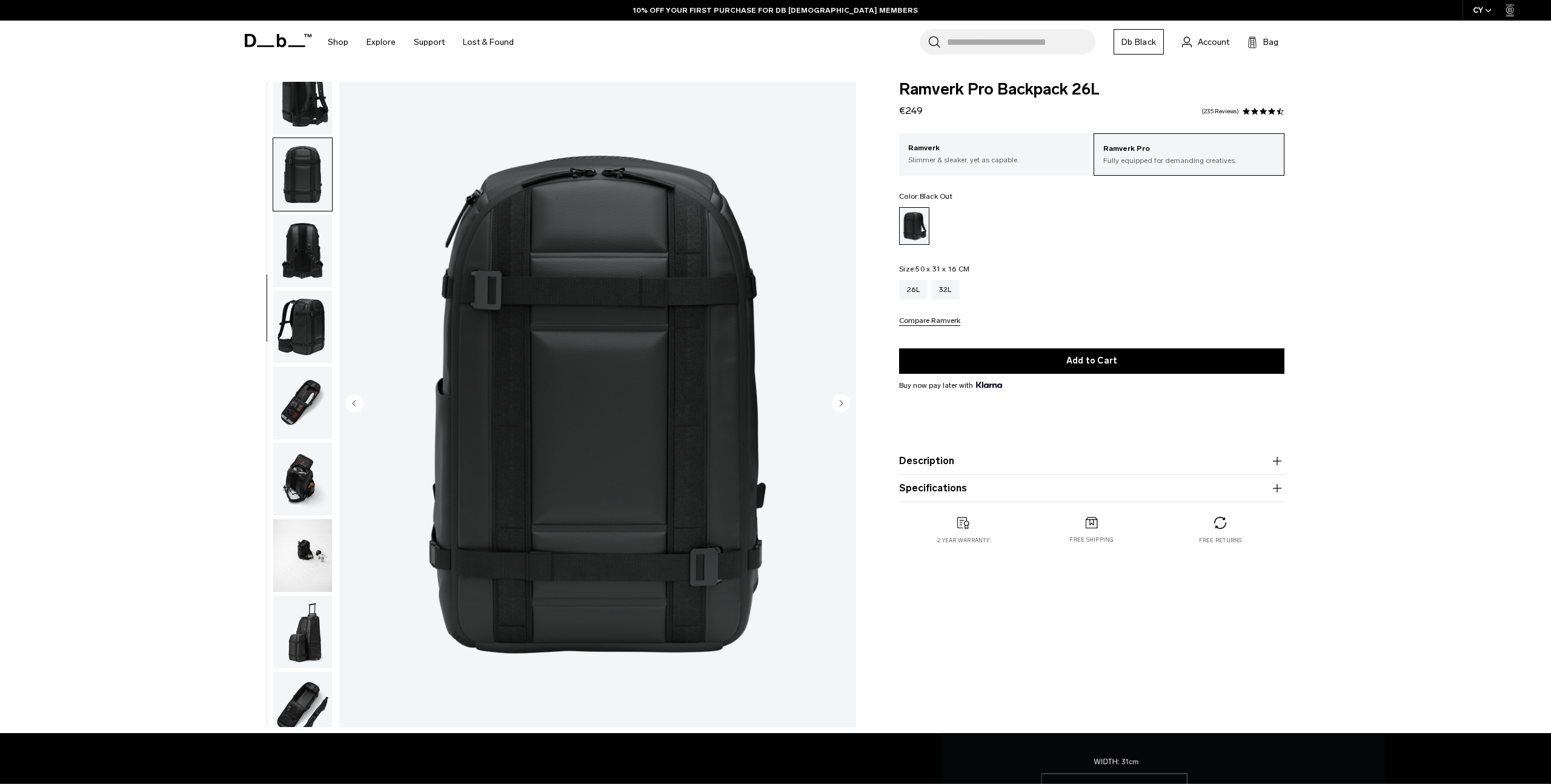
scroll to position [305, 0]
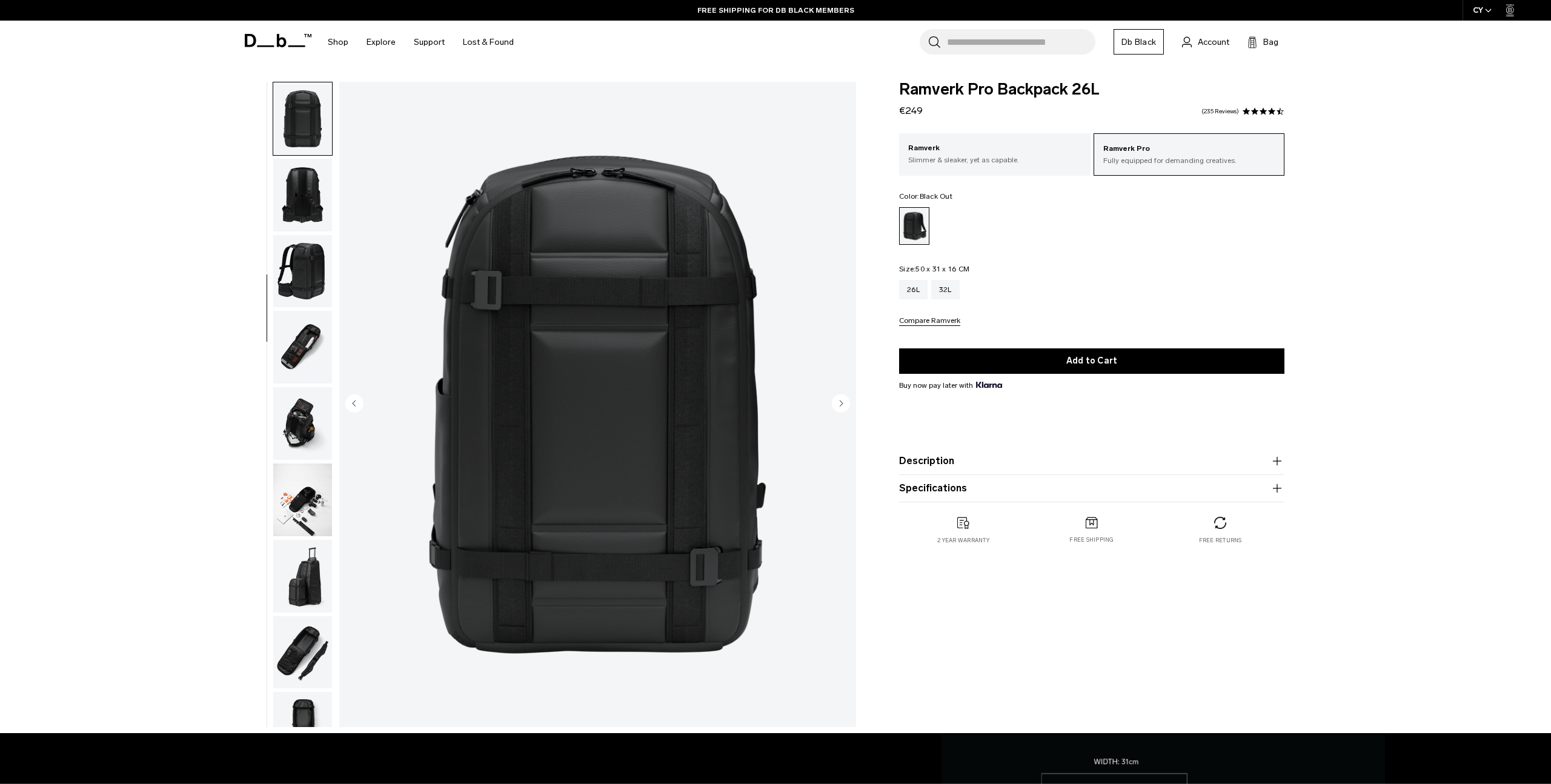
click at [299, 126] on img "button" at bounding box center [303, 119] width 59 height 72
click at [303, 201] on img "button" at bounding box center [303, 195] width 59 height 72
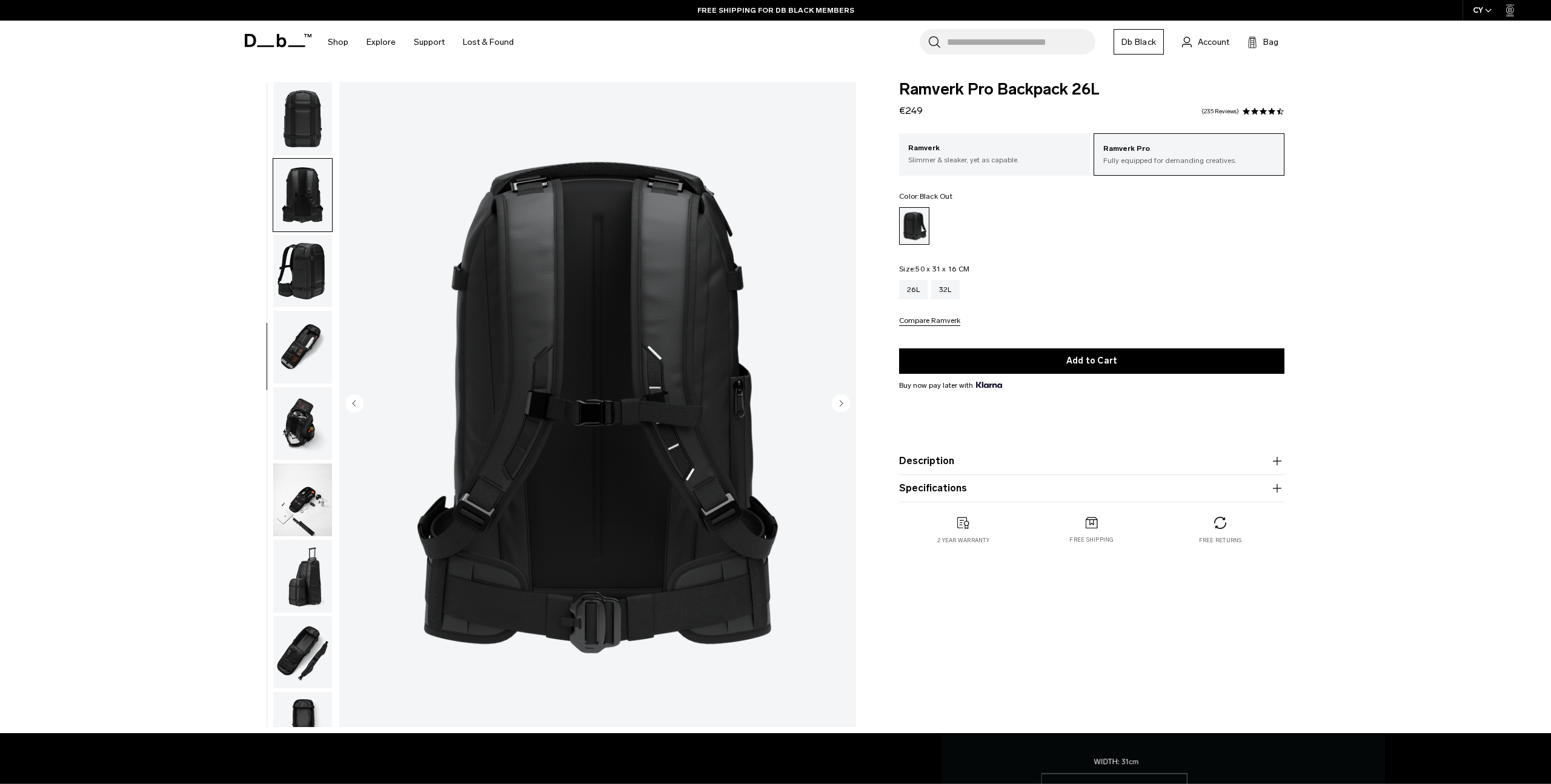
scroll to position [343, 0]
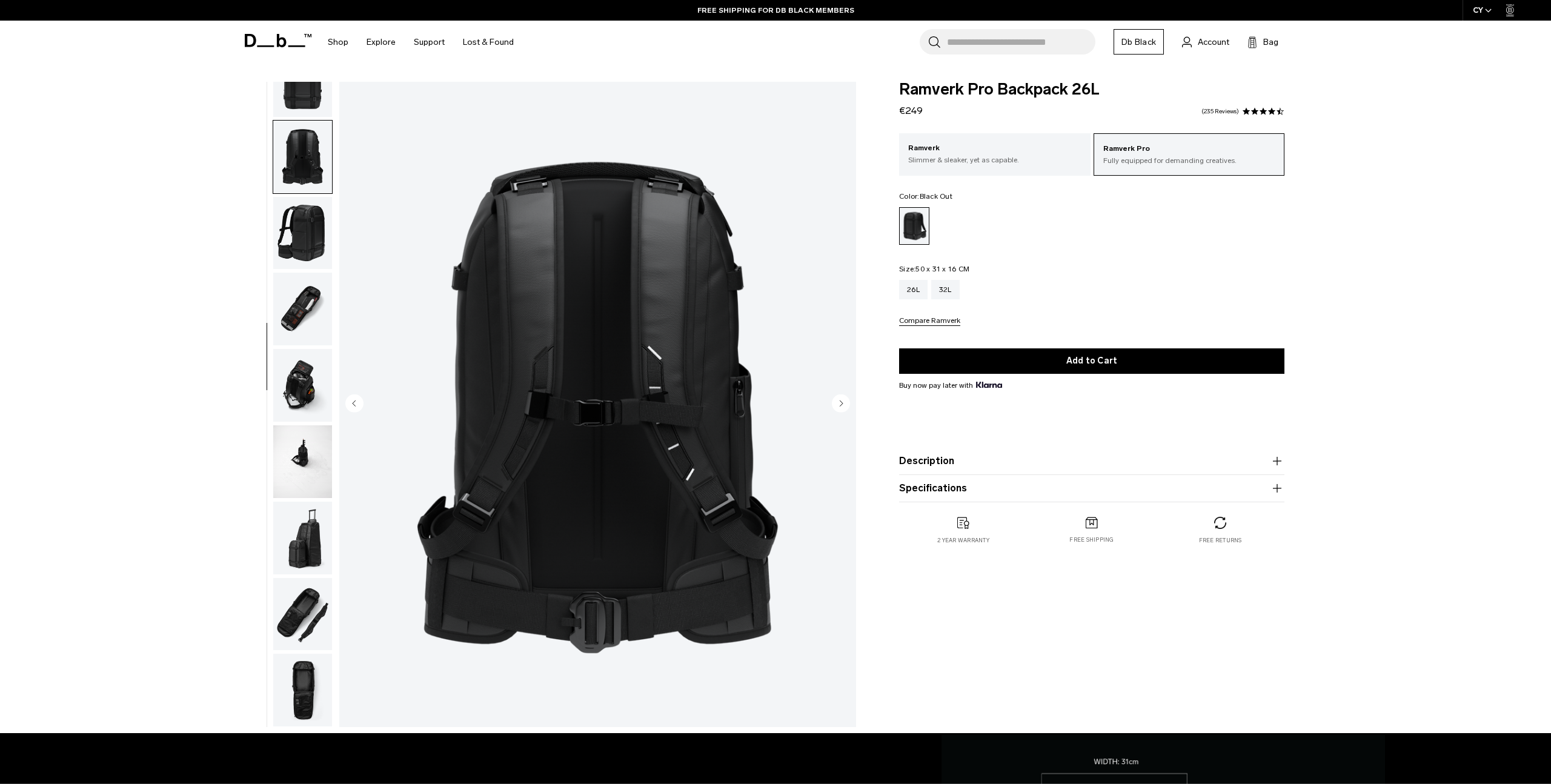
click at [302, 249] on img "button" at bounding box center [303, 233] width 59 height 72
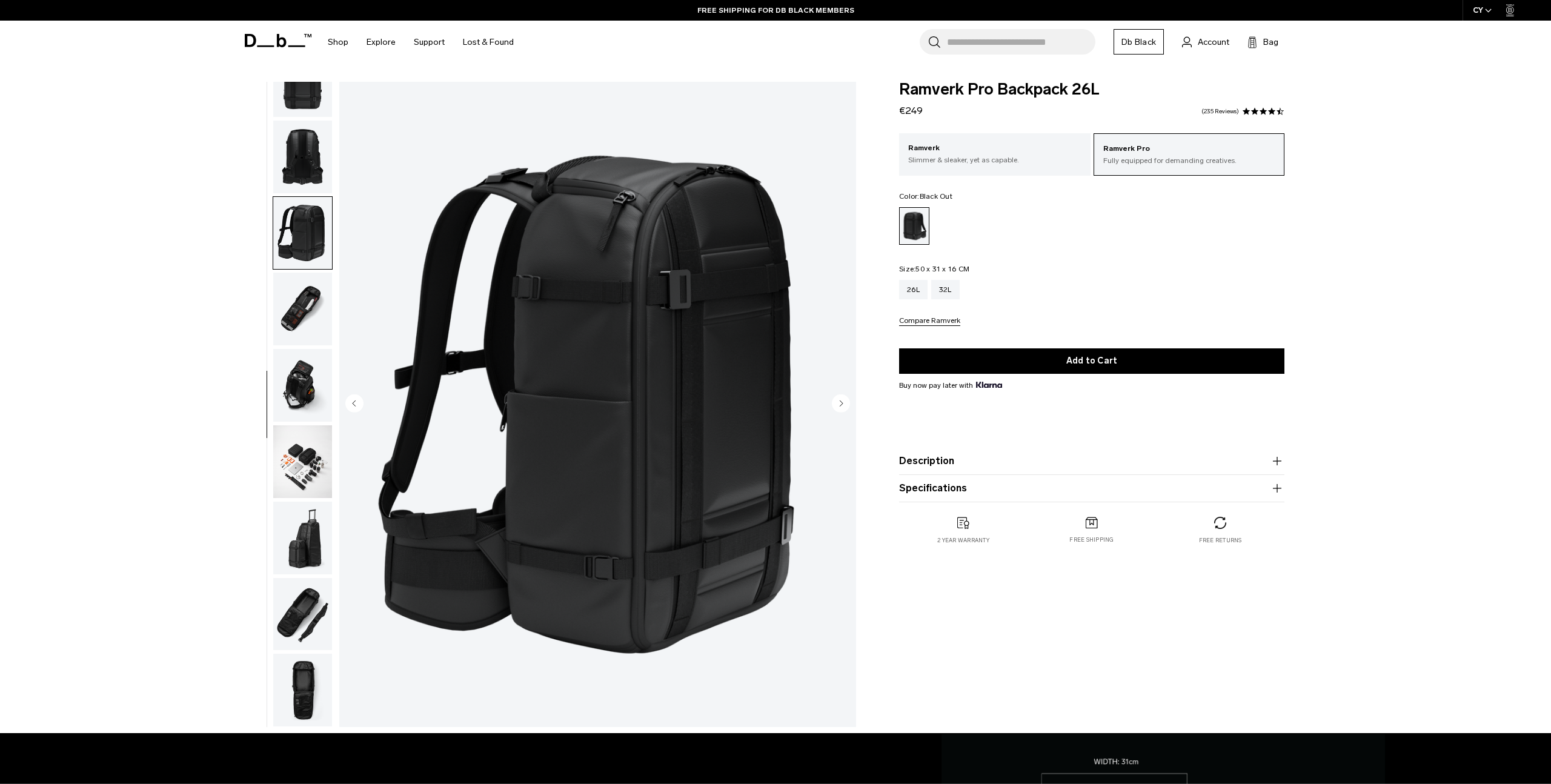
click at [297, 328] on img "button" at bounding box center [303, 309] width 59 height 72
